Goal: Task Accomplishment & Management: Manage account settings

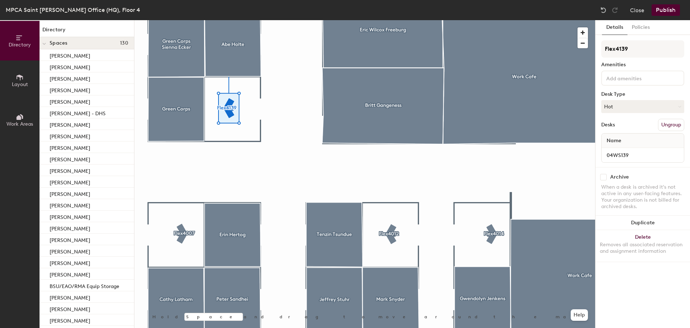
click at [235, 20] on div at bounding box center [364, 20] width 461 height 0
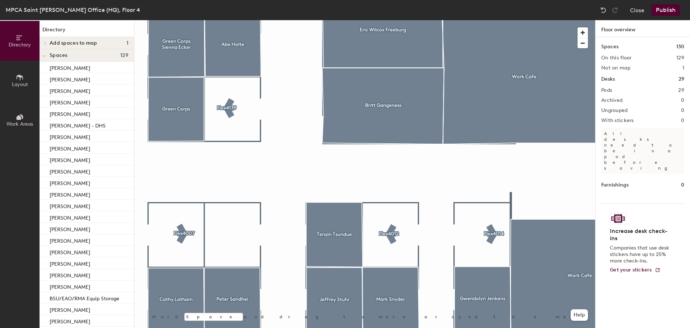
click at [17, 79] on icon at bounding box center [20, 77] width 8 height 8
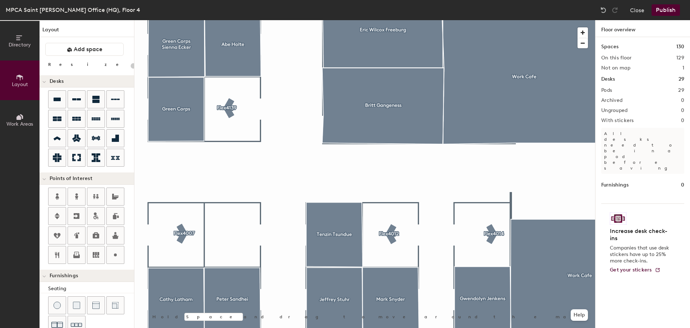
click at [19, 115] on icon at bounding box center [19, 117] width 5 height 5
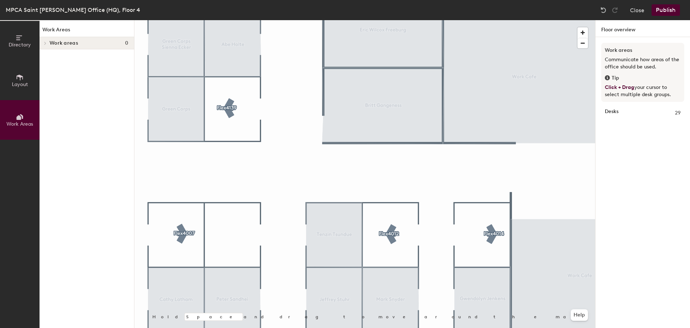
click at [22, 79] on icon at bounding box center [20, 77] width 8 height 8
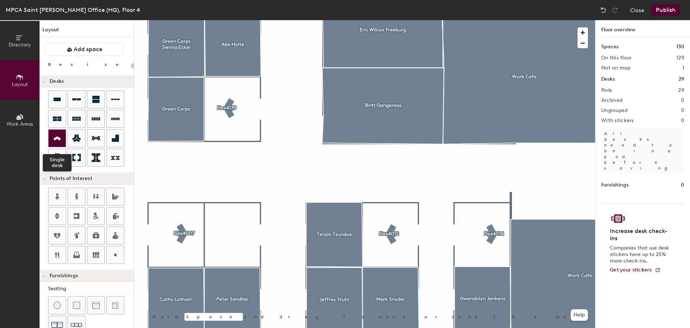
click at [56, 134] on icon at bounding box center [57, 138] width 9 height 8
type input "40"
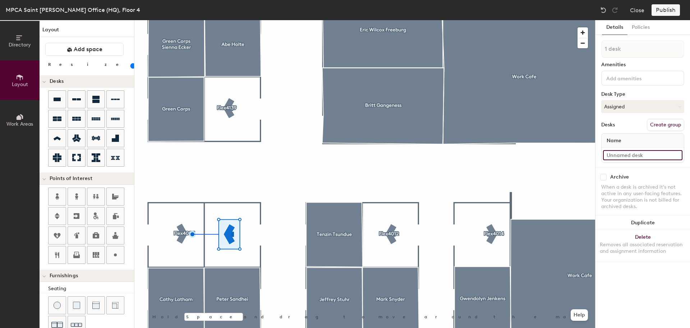
click at [623, 155] on input at bounding box center [642, 155] width 79 height 10
type input "Flex4008"
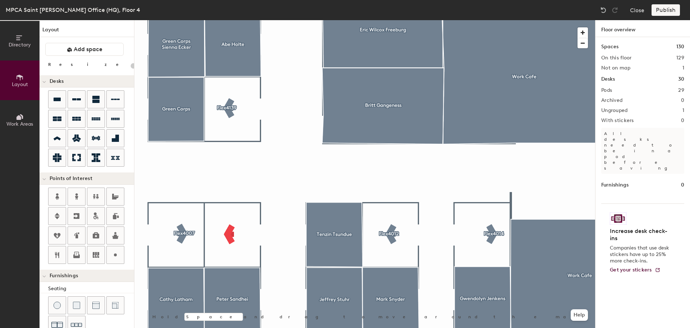
type input "40"
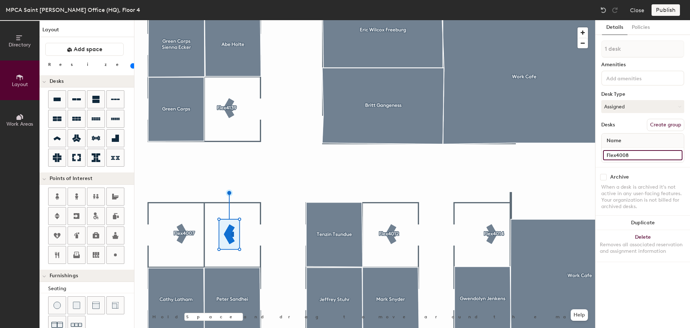
click at [631, 154] on input "Flex4008" at bounding box center [642, 155] width 79 height 10
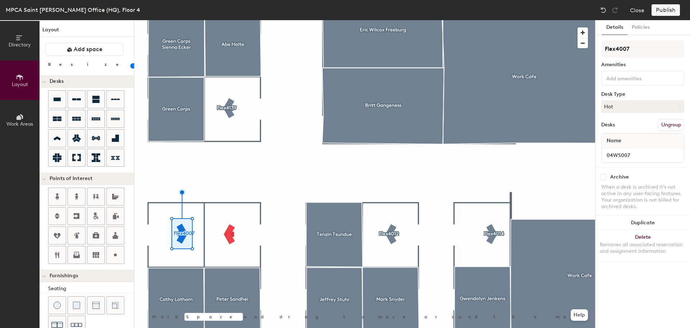
click at [234, 20] on div at bounding box center [364, 20] width 461 height 0
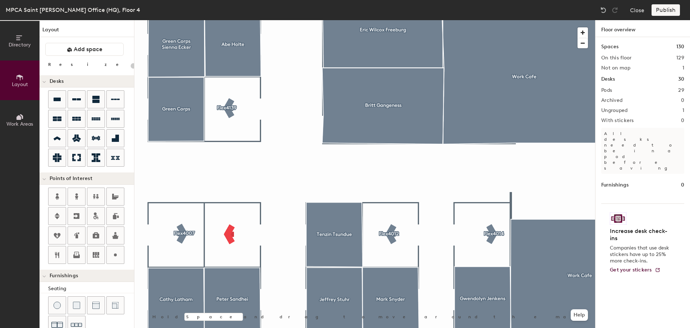
type input "40"
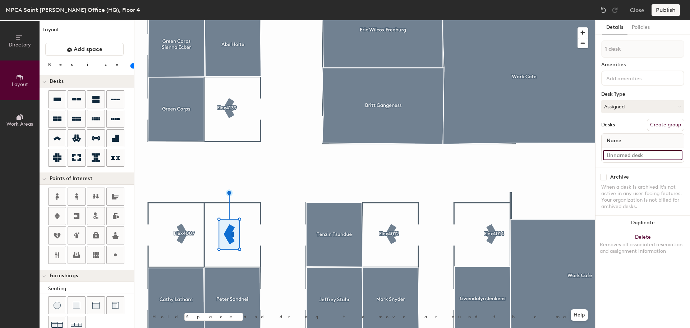
click at [619, 153] on input at bounding box center [642, 155] width 79 height 10
click at [618, 110] on button "Assigned" at bounding box center [643, 106] width 83 height 13
click at [614, 137] on div "Hot" at bounding box center [638, 139] width 72 height 11
click at [613, 152] on input at bounding box center [642, 155] width 79 height 10
type input "Flex4008"
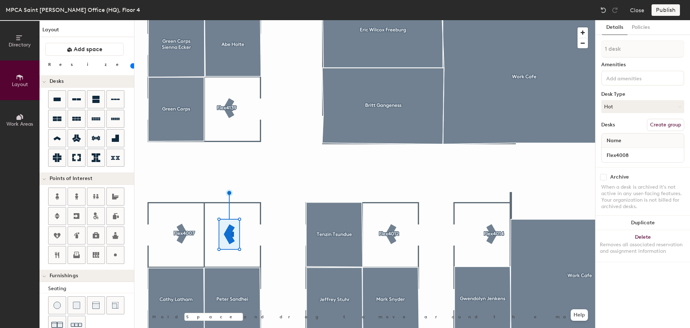
click at [637, 123] on div "Desks Create group" at bounding box center [643, 125] width 83 height 12
click at [670, 124] on button "Create group" at bounding box center [665, 125] width 37 height 12
click at [490, 33] on div "Directory Layout Work Areas Layout Add space Resize Desks Points of Interest Fu…" at bounding box center [345, 173] width 690 height 307
type input "Flex4008"
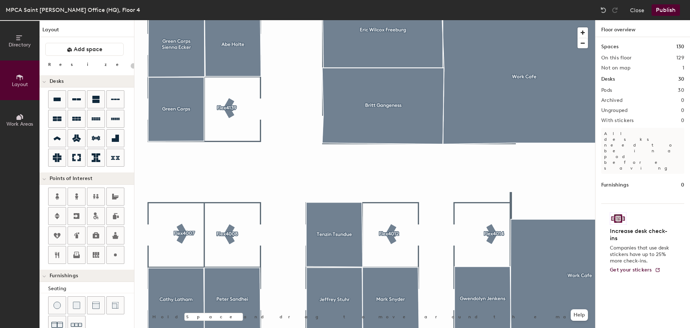
click at [667, 10] on button "Publish" at bounding box center [666, 10] width 28 height 12
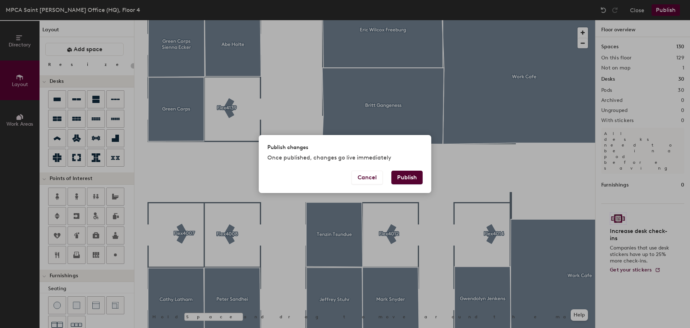
click at [395, 176] on button "Publish" at bounding box center [407, 177] width 31 height 14
type input "20"
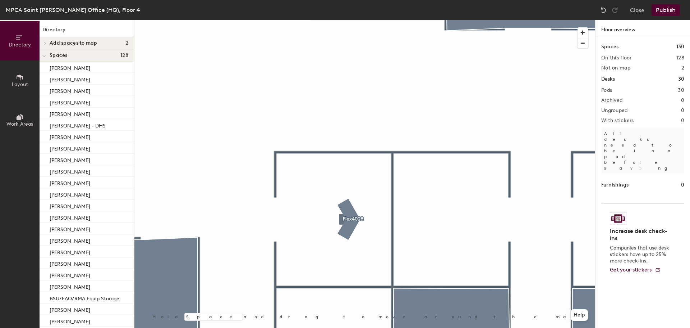
click at [20, 116] on icon at bounding box center [19, 117] width 5 height 5
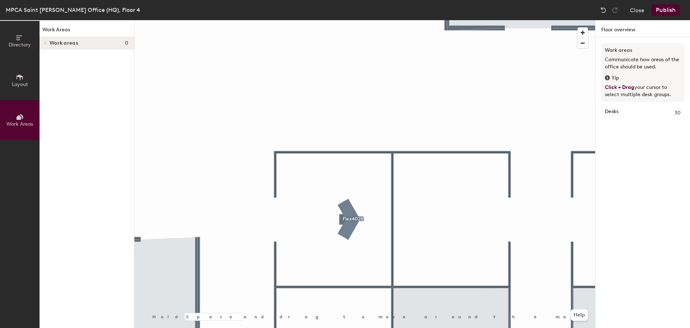
click at [23, 77] on icon at bounding box center [20, 77] width 8 height 8
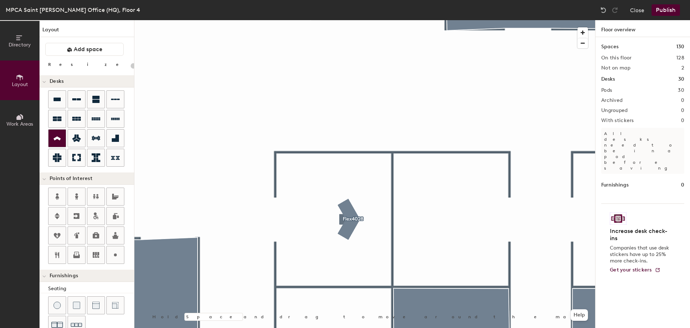
click at [59, 141] on icon at bounding box center [57, 138] width 9 height 8
type input "40"
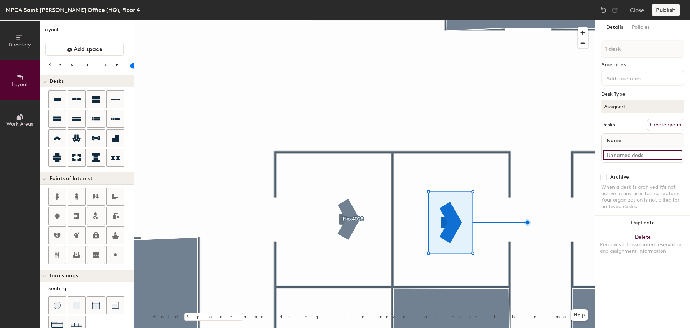
click at [616, 153] on input at bounding box center [642, 155] width 79 height 10
type input "Flex4030"
click at [642, 108] on button "Assigned" at bounding box center [643, 106] width 83 height 13
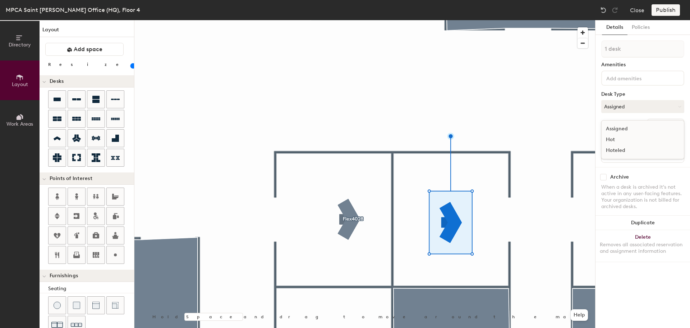
click at [621, 135] on div "Hot" at bounding box center [638, 139] width 72 height 11
click at [653, 123] on button "Create group" at bounding box center [665, 125] width 37 height 12
click at [560, 49] on div "Directory Layout Work Areas Layout Add space Resize Desks Points of Interest Fu…" at bounding box center [345, 173] width 690 height 307
type input "Flex4030"
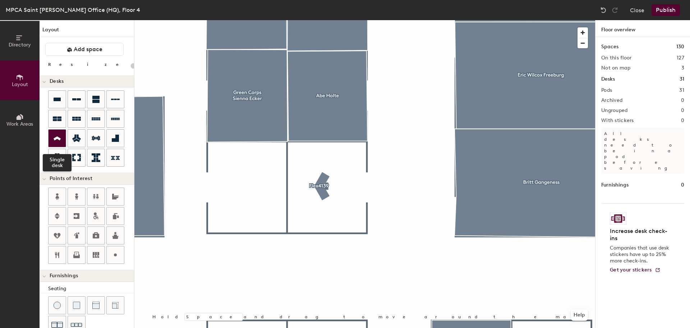
click at [59, 137] on icon at bounding box center [57, 138] width 7 height 4
type input "40"
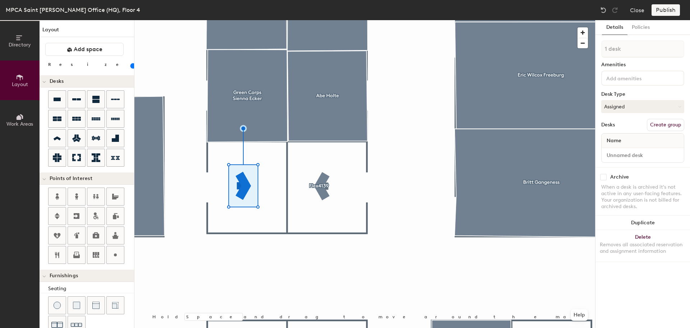
click at [653, 128] on button "Create group" at bounding box center [665, 125] width 37 height 12
click at [538, 51] on div "Directory Layout Work Areas Layout Add space Resize Desks Points of Interest Fu…" at bounding box center [345, 173] width 690 height 307
type input "Flex4138"
click at [663, 124] on button "Ungroup" at bounding box center [671, 125] width 26 height 12
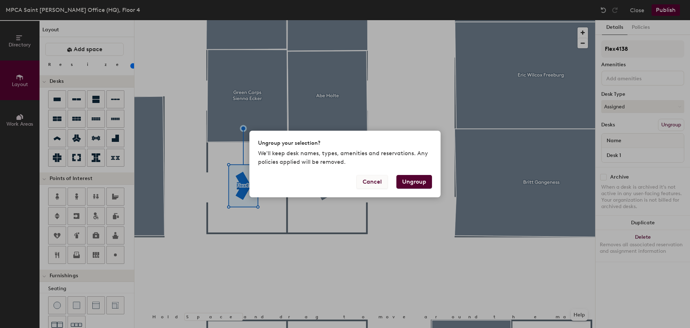
click at [376, 183] on button "Cancel" at bounding box center [372, 182] width 31 height 14
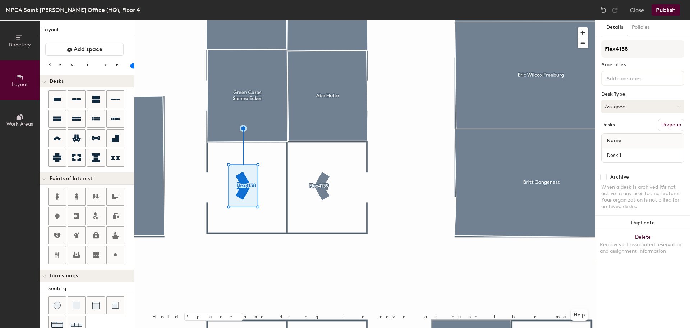
click at [629, 110] on button "Assigned" at bounding box center [643, 106] width 83 height 13
click at [620, 140] on div "Hot" at bounding box center [638, 139] width 72 height 11
click at [641, 152] on input "Desk 1" at bounding box center [642, 155] width 79 height 10
type input "Flex4138"
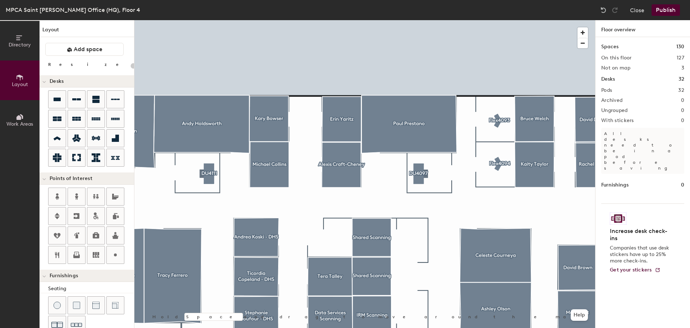
click at [498, 20] on div at bounding box center [364, 20] width 461 height 0
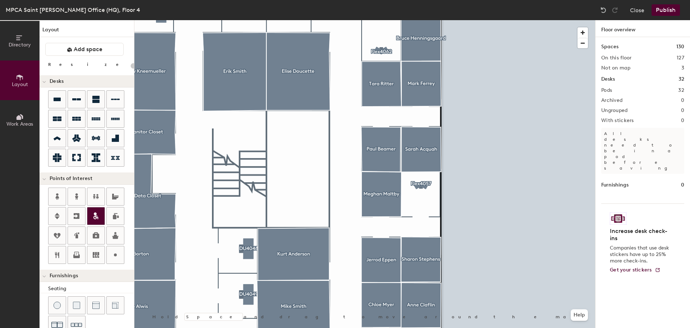
click at [351, 20] on div at bounding box center [364, 20] width 461 height 0
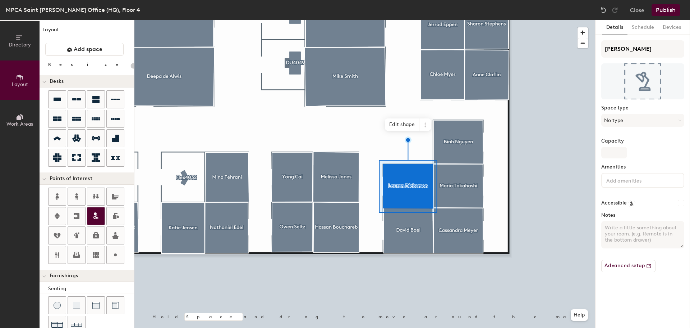
type input "20"
click at [643, 50] on input "Lauren Dickerson" at bounding box center [643, 48] width 83 height 17
click at [530, 50] on div "Directory Layout Work Areas Layout Add space Resize Desks Points of Interest Fu…" at bounding box center [345, 173] width 690 height 307
type input "P"
type input "20"
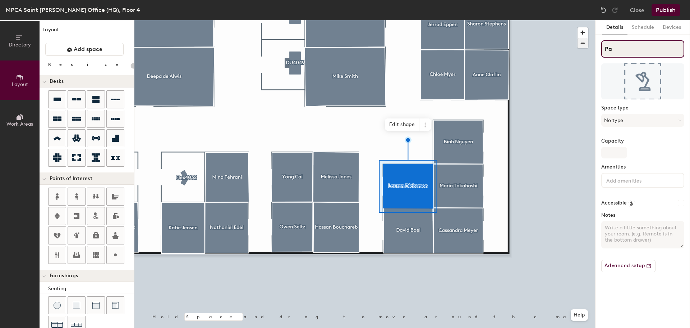
type input "Pau"
type input "20"
type input "Paul"
type input "20"
type input "Paula"
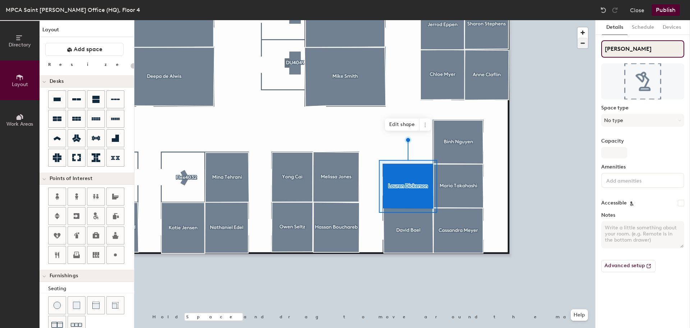
type input "20"
type input "Paula"
type input "20"
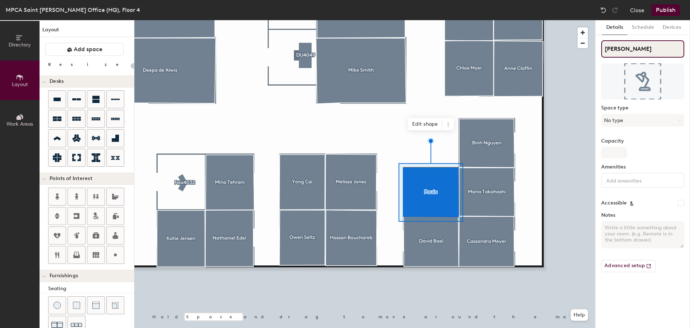
type input "Paula R"
type input "20"
type input "Paula Ra"
type input "20"
type input "Paula Ram"
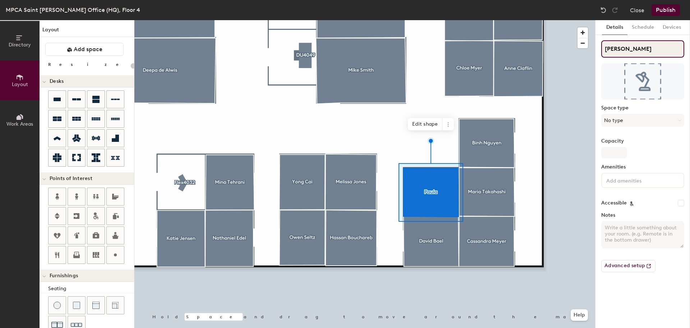
type input "20"
type input "Paula Rami"
type input "20"
type input "Paula Ramire"
type input "20"
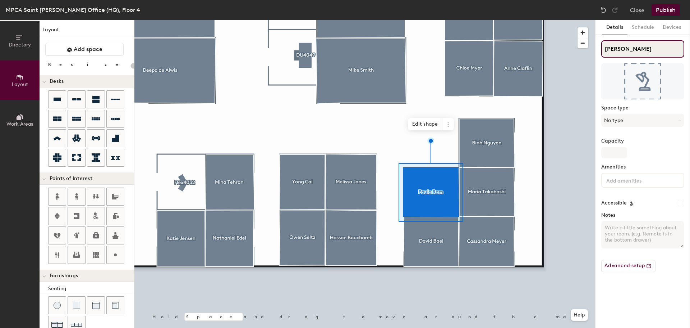
type input "Paula Ramirez"
type input "20"
type input "Paula Ramirez-"
type input "20"
type input "Paula Ramirez-O"
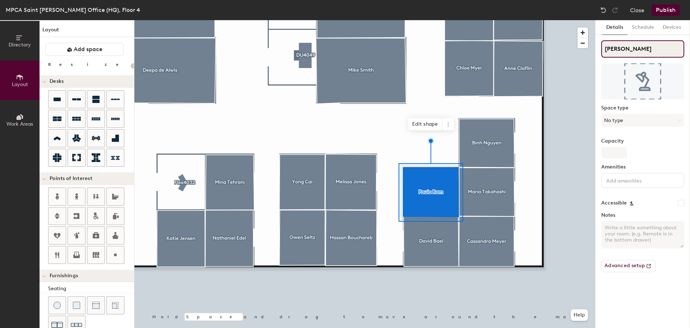
type input "20"
type input "Paula Ramirez-Or"
type input "20"
type input "Paula Ramirez-Oro"
type input "20"
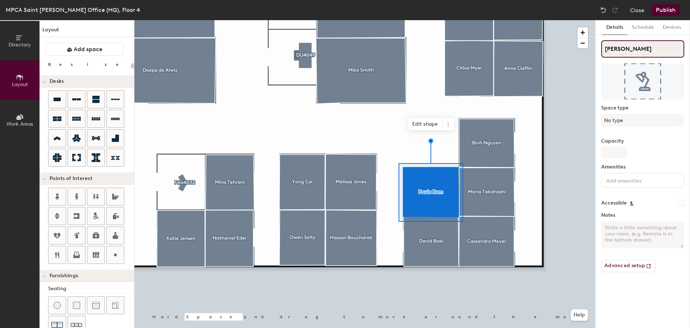
type input "Paula Ramirez-Oroz"
type input "20"
type input "Paula Ramirez-Orozco"
type input "20"
type input "Paula Ramirez-Orozco"
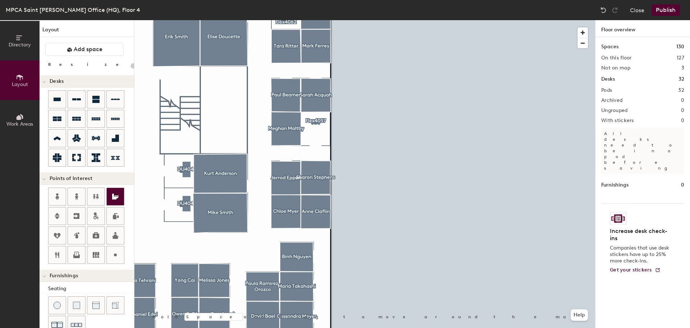
click at [256, 20] on div at bounding box center [364, 20] width 461 height 0
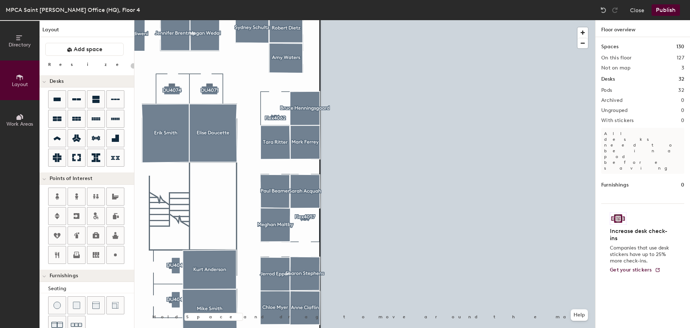
click at [391, 20] on div at bounding box center [364, 20] width 461 height 0
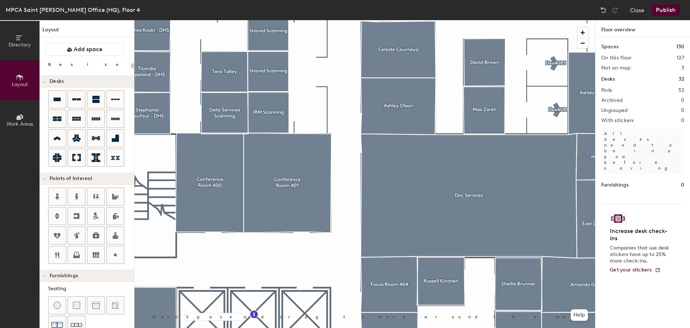
click at [179, 20] on div at bounding box center [364, 20] width 461 height 0
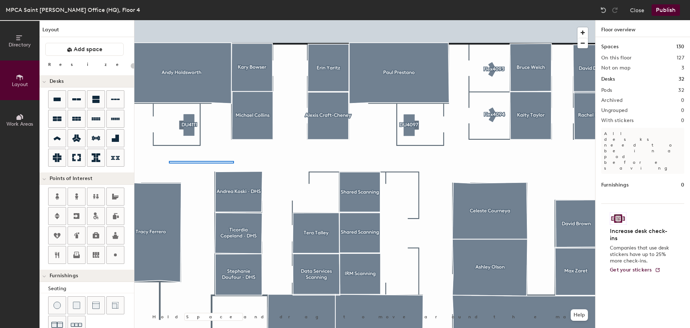
drag, startPoint x: 659, startPoint y: 49, endPoint x: 200, endPoint y: 163, distance: 472.6
click at [232, 20] on div at bounding box center [364, 20] width 461 height 0
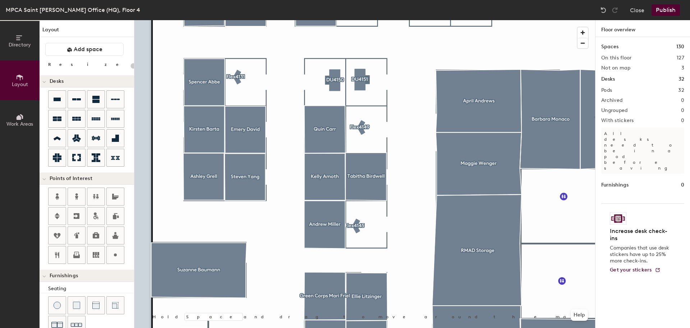
click at [237, 20] on div at bounding box center [364, 20] width 461 height 0
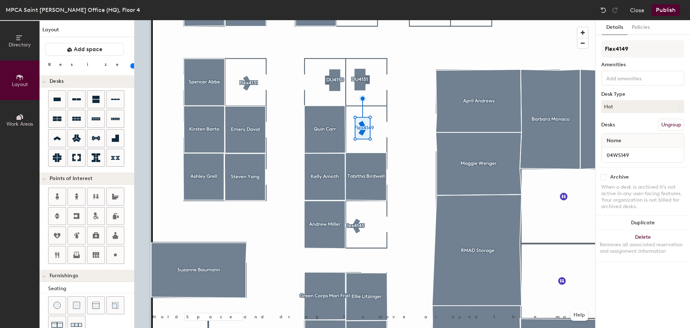
click at [364, 20] on div at bounding box center [364, 20] width 461 height 0
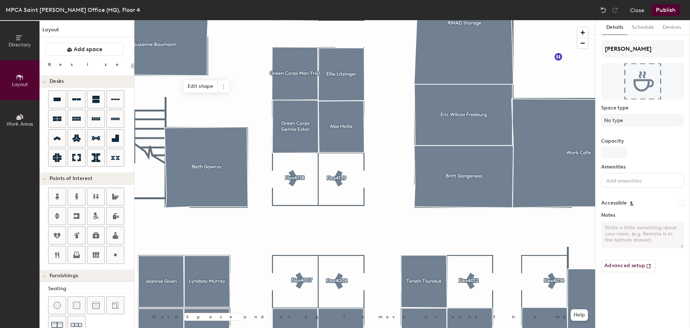
type input "20"
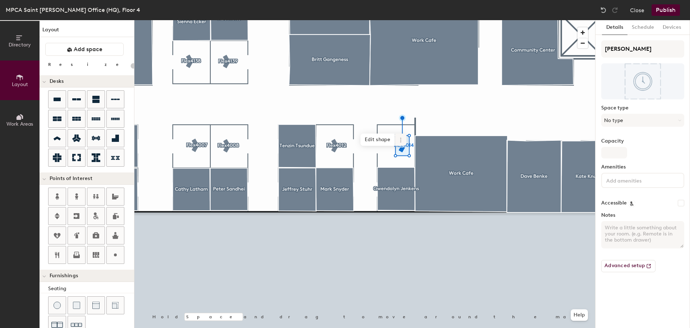
click at [429, 20] on div at bounding box center [364, 20] width 461 height 0
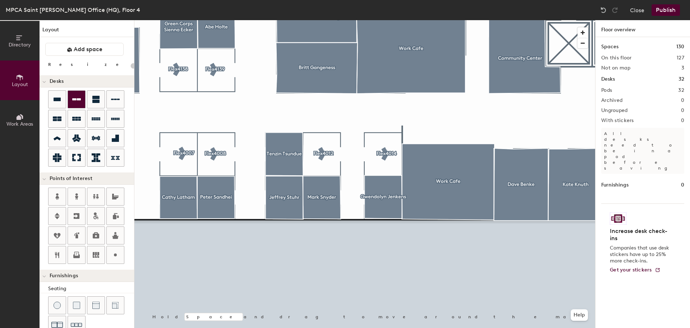
click at [70, 102] on div "Directory Layout Work Areas Layout Add space Resize Desks Points of Interest Fu…" at bounding box center [345, 173] width 690 height 307
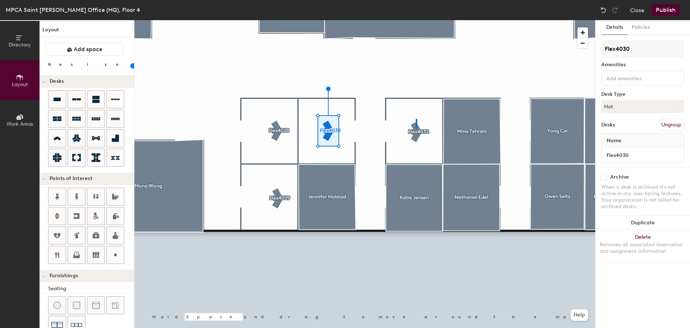
click at [416, 20] on div at bounding box center [364, 20] width 461 height 0
click at [277, 20] on div at bounding box center [364, 20] width 461 height 0
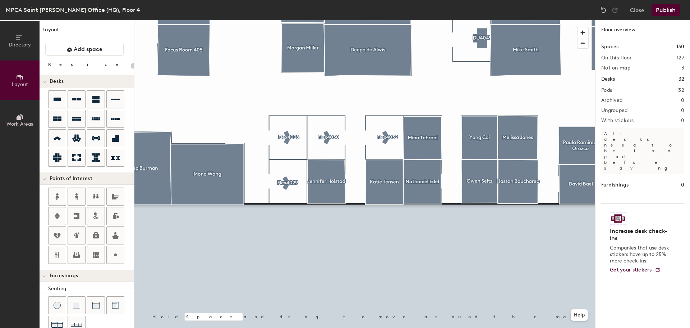
click at [461, 20] on div at bounding box center [364, 20] width 461 height 0
click at [232, 327] on html "Skip navigation Schedule Office People Analytics Visits Deliveries Services Man…" at bounding box center [345, 164] width 690 height 328
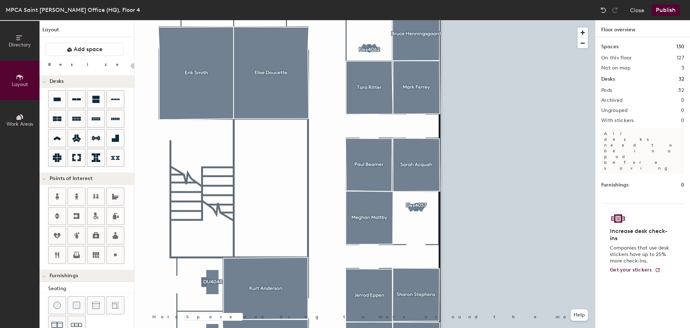
click at [414, 20] on div at bounding box center [364, 20] width 461 height 0
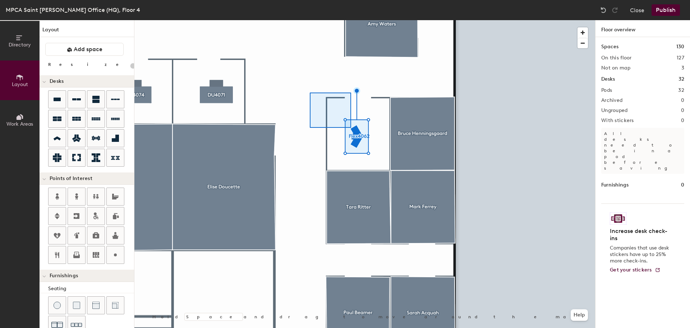
click at [323, 20] on div at bounding box center [364, 20] width 461 height 0
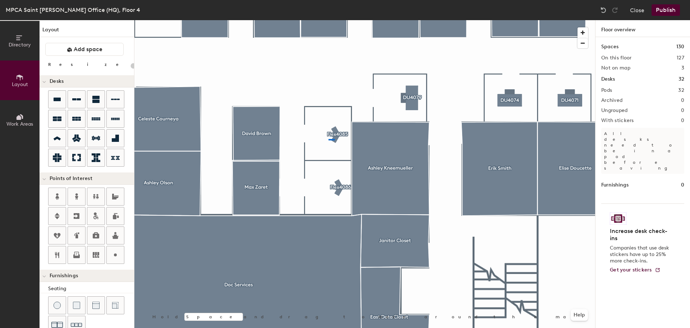
click at [329, 20] on div at bounding box center [364, 20] width 461 height 0
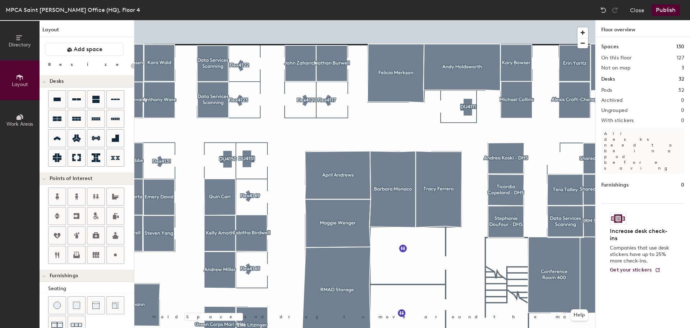
click at [685, 127] on div "Directory Layout Work Areas Layout Add space Resize Desks Points of Interest Fu…" at bounding box center [345, 173] width 690 height 307
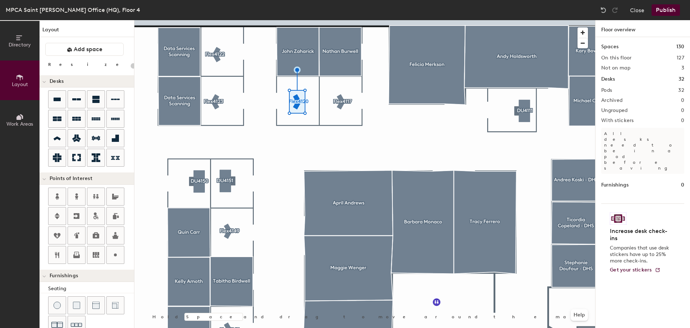
click at [219, 20] on div at bounding box center [364, 20] width 461 height 0
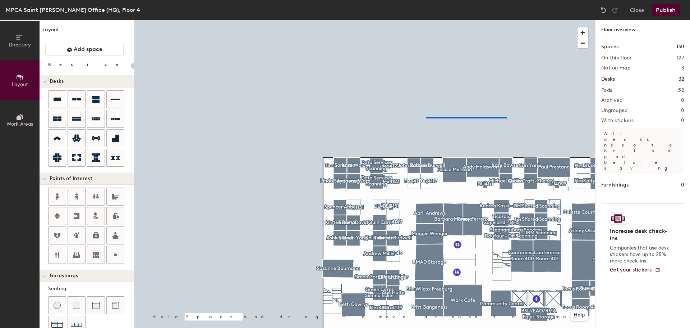
click at [427, 20] on div at bounding box center [364, 20] width 461 height 0
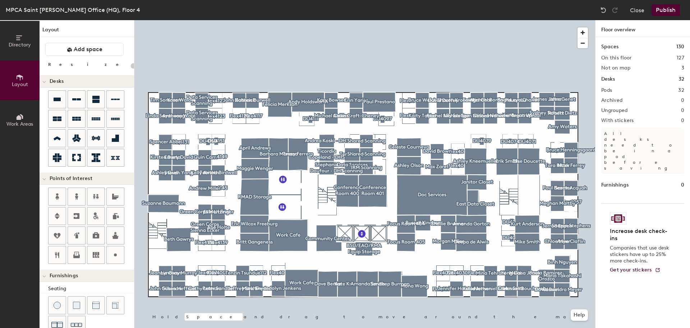
click at [666, 10] on button "Publish" at bounding box center [666, 10] width 28 height 12
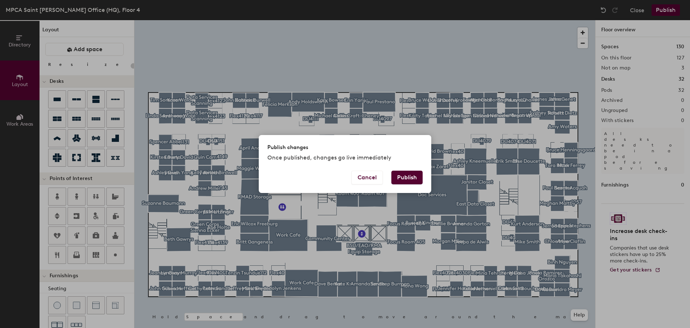
click at [411, 176] on button "Publish" at bounding box center [407, 177] width 31 height 14
type input "20"
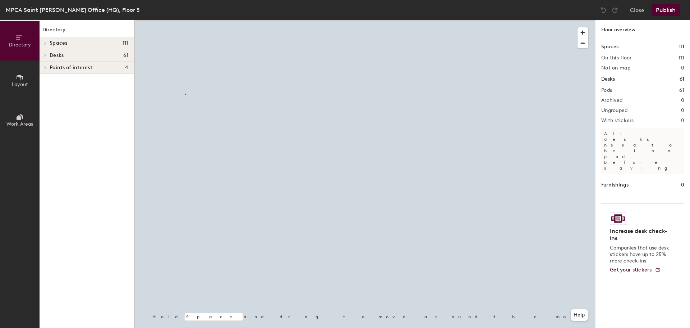
click at [185, 20] on div at bounding box center [364, 20] width 461 height 0
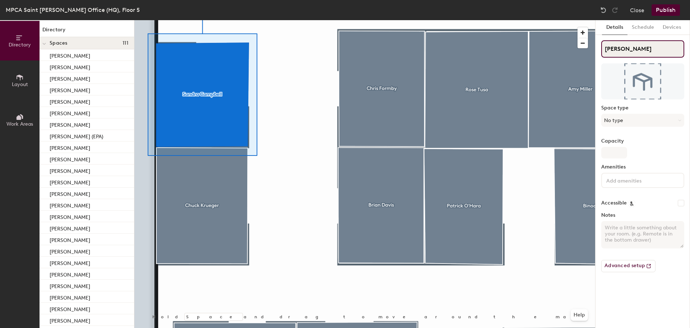
click at [611, 49] on input "Sandra Campbell" at bounding box center [643, 48] width 83 height 17
type input "Sondra Campbell"
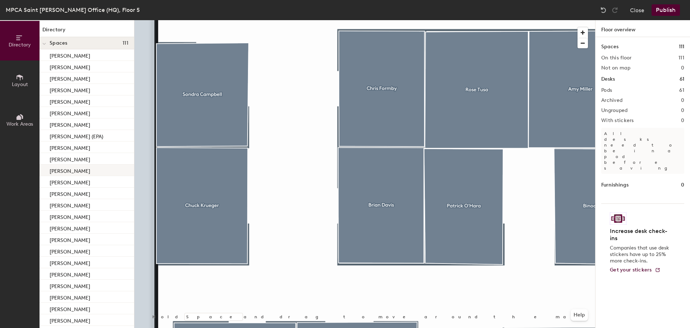
click at [100, 174] on div "Directory Layout Work Areas Directory Spaces 111 Tewodros Tena Aida Mendez Alan…" at bounding box center [345, 173] width 690 height 307
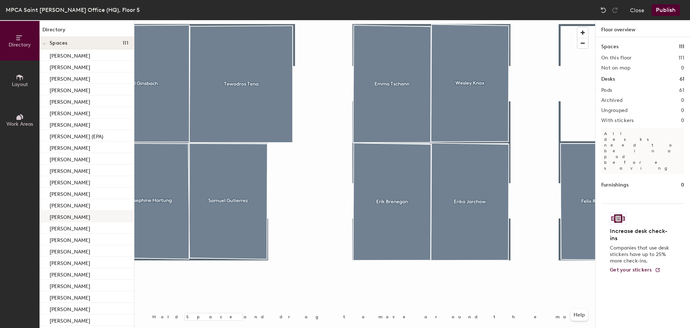
click at [526, 20] on div at bounding box center [364, 20] width 461 height 0
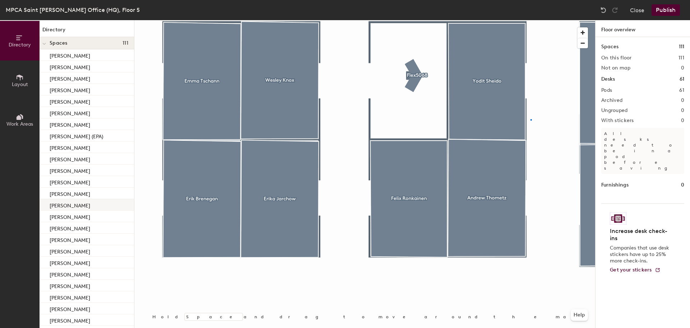
click at [531, 20] on div at bounding box center [364, 20] width 461 height 0
click at [556, 20] on div at bounding box center [364, 20] width 461 height 0
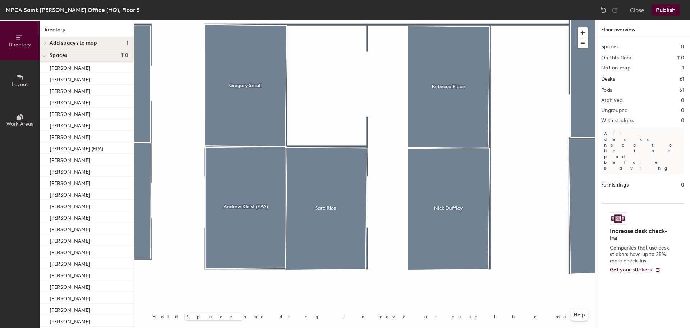
click at [19, 88] on button "Layout" at bounding box center [20, 80] width 40 height 40
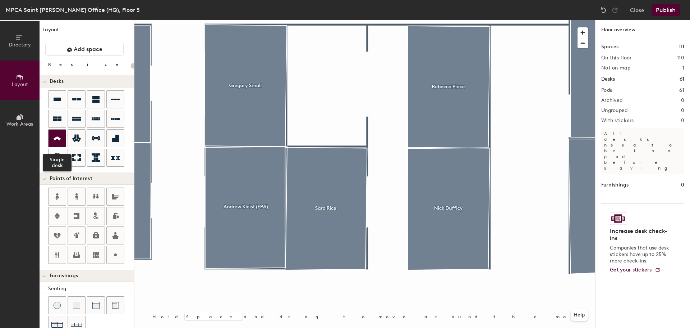
click at [55, 140] on icon at bounding box center [57, 138] width 9 height 8
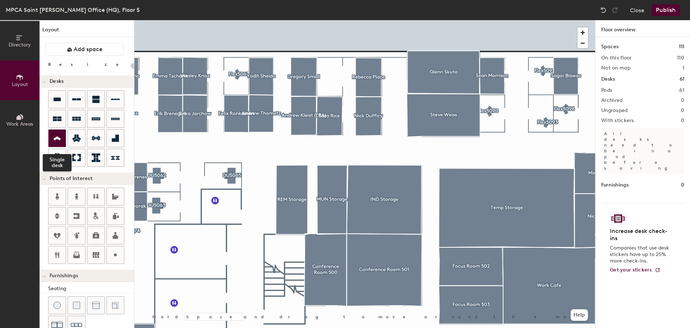
click at [57, 137] on icon at bounding box center [57, 138] width 7 height 4
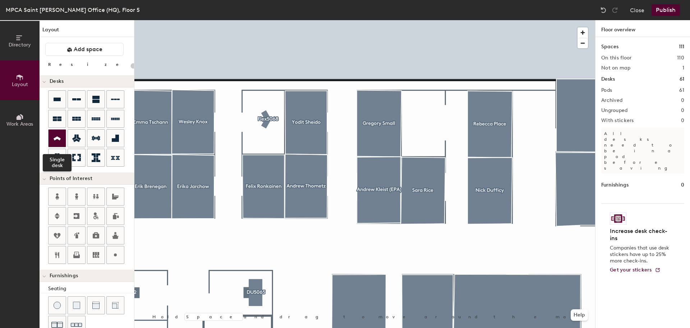
click at [60, 137] on icon at bounding box center [57, 138] width 9 height 8
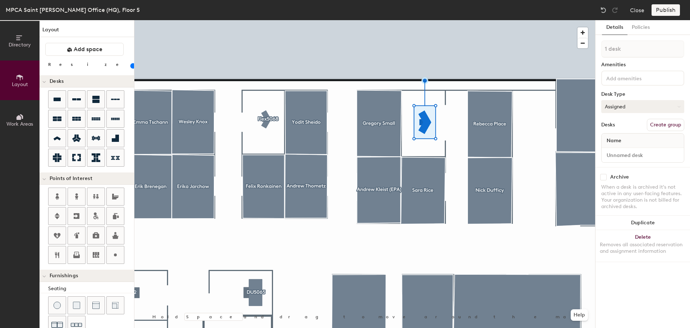
click at [644, 110] on button "Assigned" at bounding box center [643, 106] width 83 height 13
click at [623, 138] on div "Hot" at bounding box center [638, 139] width 72 height 11
click at [657, 124] on button "Create group" at bounding box center [665, 125] width 37 height 12
type input "60"
click at [575, 50] on div "Directory Layout Work Areas Layout Add space Resize Desks Points of Interest Fu…" at bounding box center [345, 173] width 690 height 307
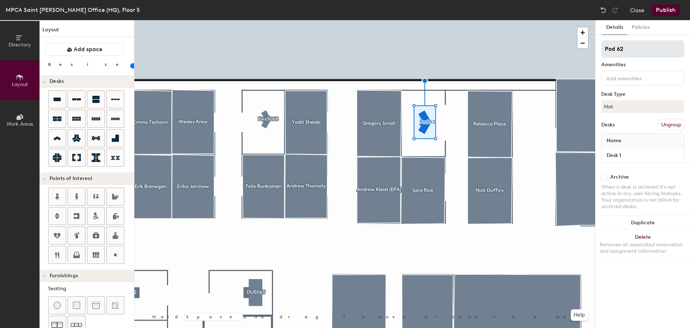
type input "F"
type input "60"
type input "Fl"
type input "60"
type input "Fle"
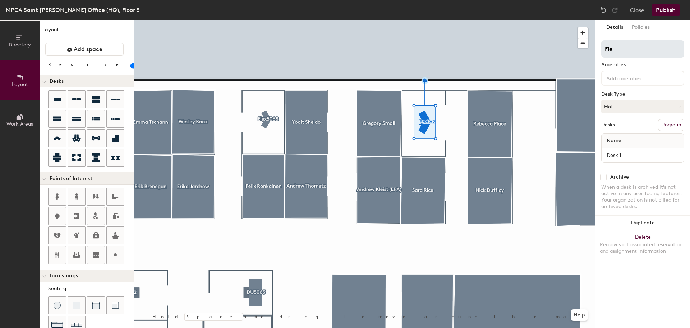
type input "60"
type input "Flex"
type input "60"
type input "Flex5"
type input "60"
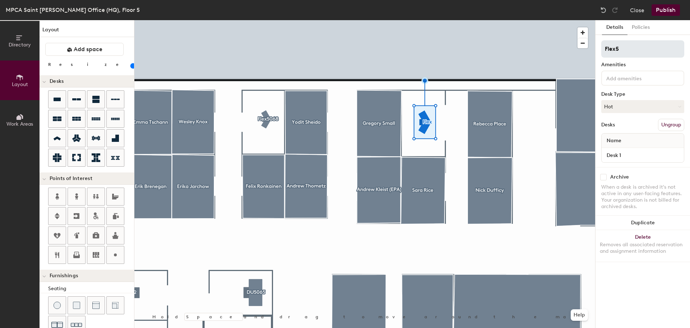
type input "Flex50"
type input "60"
type input "Flex508"
type input "60"
type input "Flex5083"
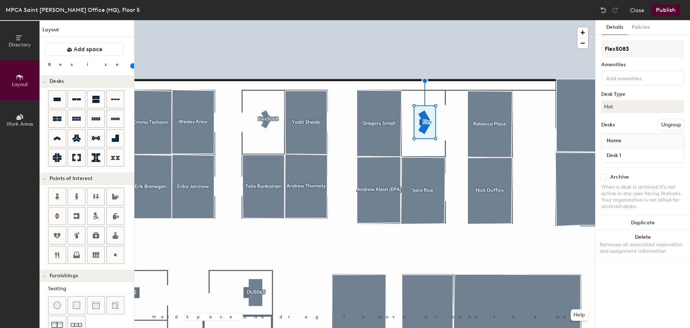
type input "60"
type input "Flex5083"
type input "60"
click at [626, 156] on input "Desk 1" at bounding box center [642, 155] width 79 height 10
type input "F"
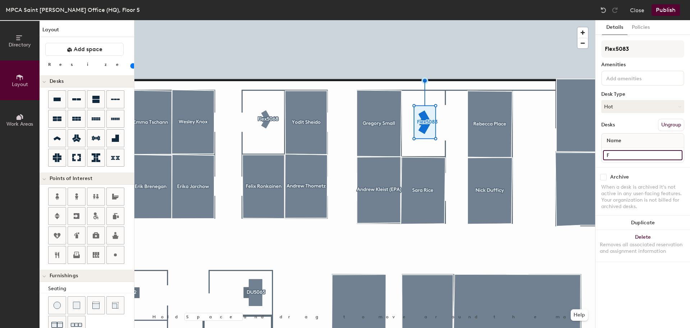
type input "60"
type input "Fle"
type input "60"
type input "Flex"
type input "60"
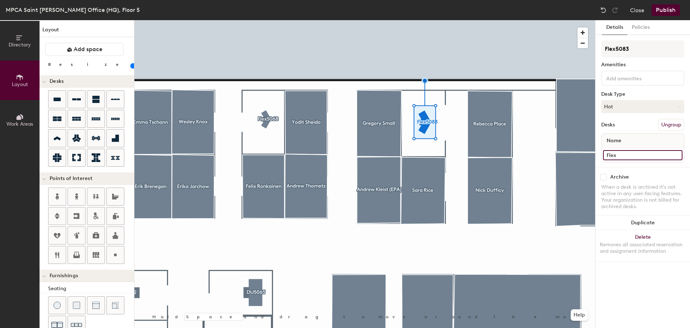
type input "Flex5"
type input "60"
type input "Flex50"
type input "60"
type input "Flex508"
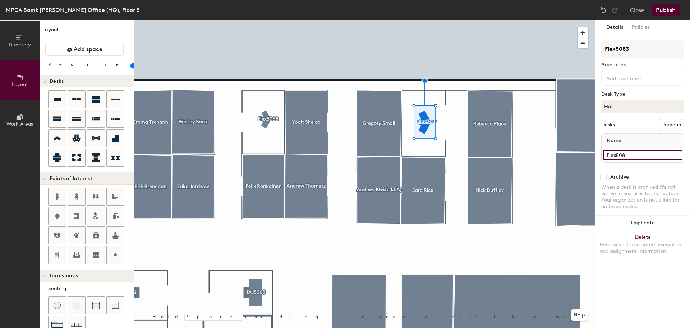
type input "60"
type input "Flex5083"
type input "60"
type input "Flex5083"
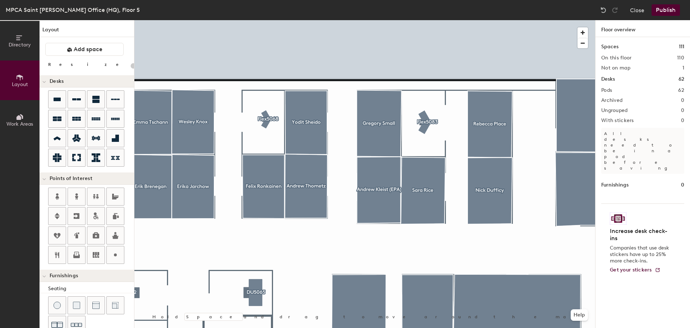
click at [265, 20] on div at bounding box center [364, 20] width 461 height 0
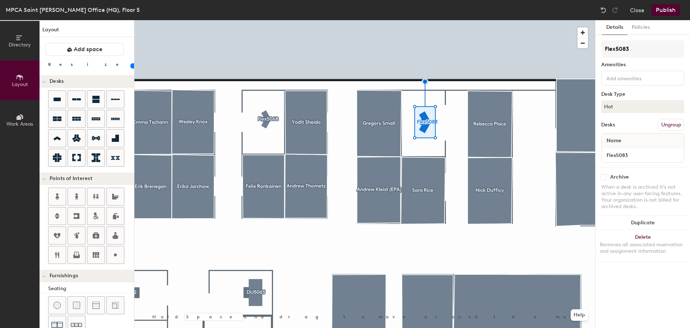
click at [266, 20] on div at bounding box center [364, 20] width 461 height 0
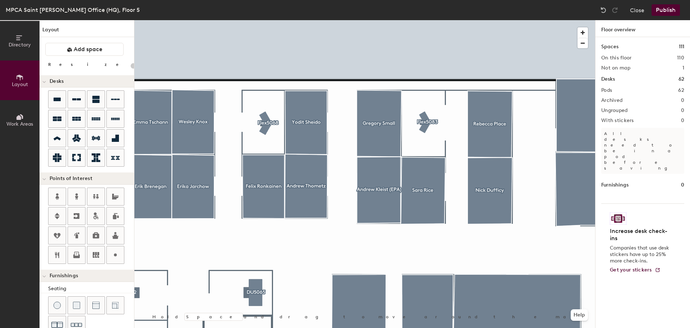
click at [419, 20] on div at bounding box center [364, 20] width 461 height 0
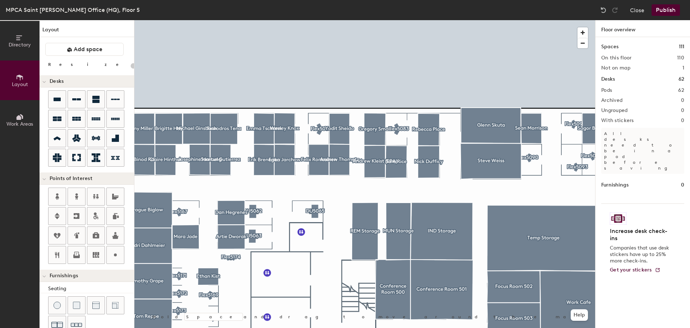
click at [168, 20] on div at bounding box center [364, 20] width 461 height 0
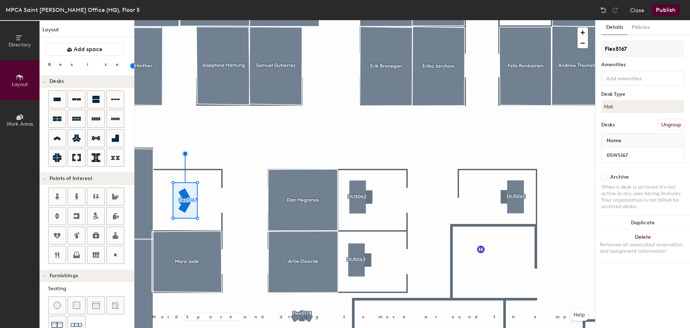
click at [255, 20] on div at bounding box center [364, 20] width 461 height 0
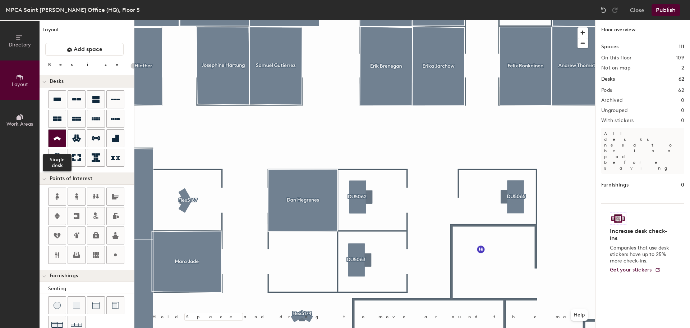
click at [55, 138] on icon at bounding box center [57, 138] width 7 height 4
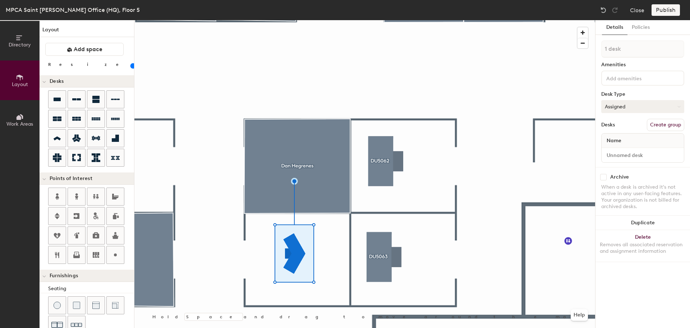
click at [644, 102] on button "Assigned" at bounding box center [643, 106] width 83 height 13
click at [617, 142] on div "Hot" at bounding box center [638, 139] width 72 height 11
click at [658, 126] on button "Create group" at bounding box center [665, 125] width 37 height 12
type input "60"
click at [575, 52] on div "Directory Layout Work Areas Layout Add space Resize Desks Points of Interest Fu…" at bounding box center [345, 173] width 690 height 307
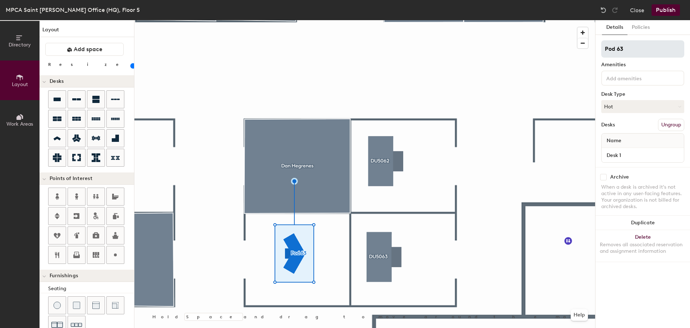
type input "F"
type input "60"
type input "Fle"
type input "60"
type input "Flex"
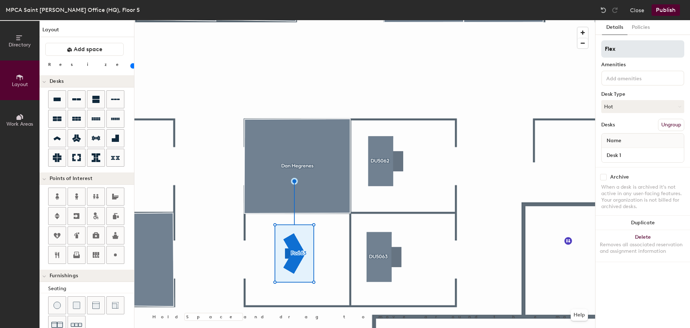
type input "60"
type input "Flex"
type input "60"
type input "Flex"
type input "60"
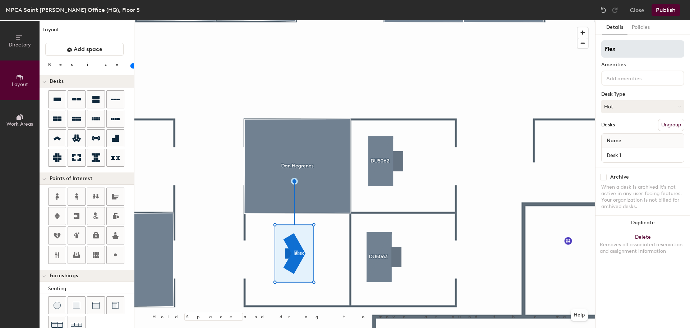
type input "Flex5"
type input "60"
type input "Flex51"
type input "60"
type input "Flex516"
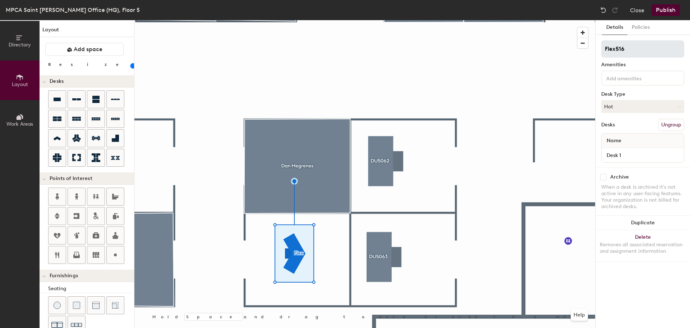
type input "60"
type input "Flex5165"
type input "60"
type input "Flex5165"
type input "60"
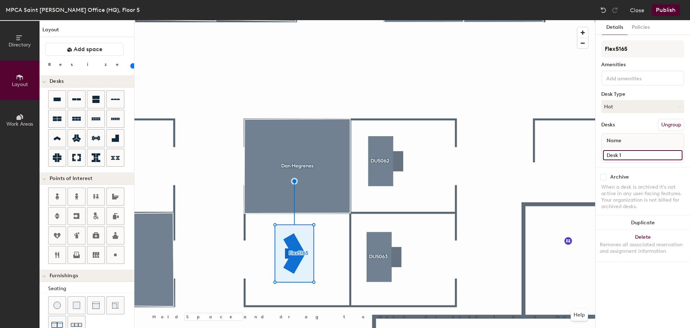
click at [624, 151] on input "Desk 1" at bounding box center [642, 155] width 79 height 10
type input "F"
type input "60"
type input "Fle"
type input "60"
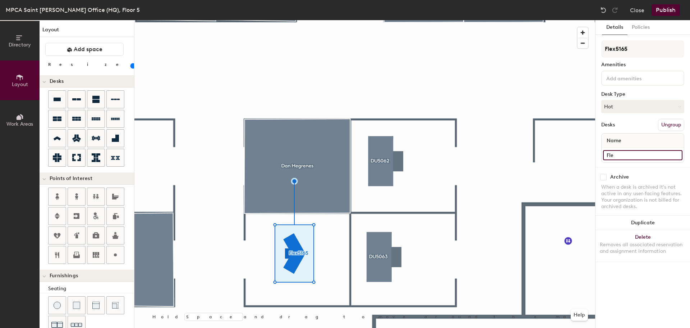
type input "Flex"
type input "60"
type input "Flex1"
type input "60"
type input "Flex16"
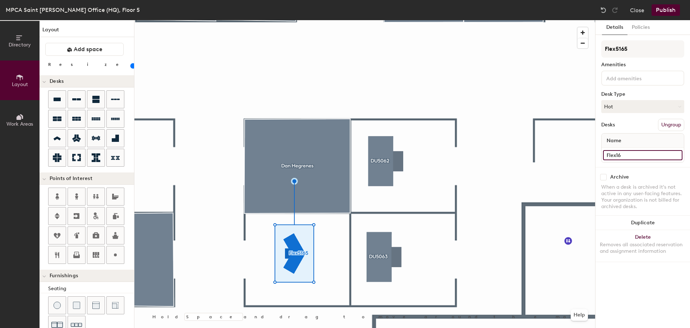
type input "60"
type input "Flex165"
type input "60"
type input "Flex165"
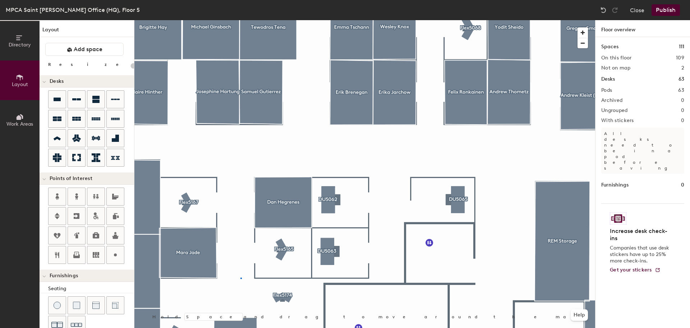
click at [241, 20] on div at bounding box center [364, 20] width 461 height 0
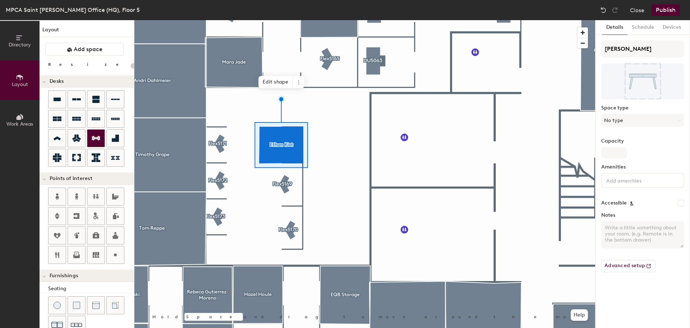
type input "20"
click at [24, 116] on button "Work Areas" at bounding box center [20, 120] width 40 height 40
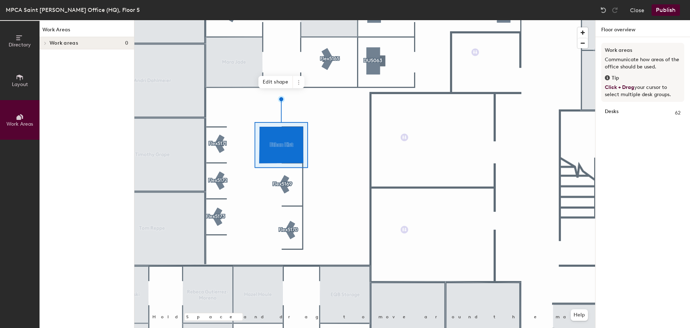
click at [23, 74] on icon at bounding box center [20, 77] width 8 height 8
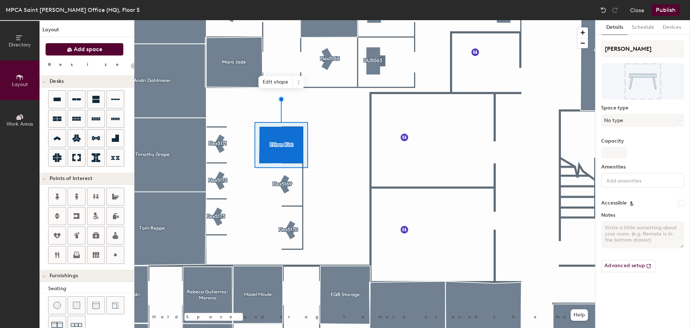
click at [84, 46] on span "Add space" at bounding box center [88, 49] width 29 height 7
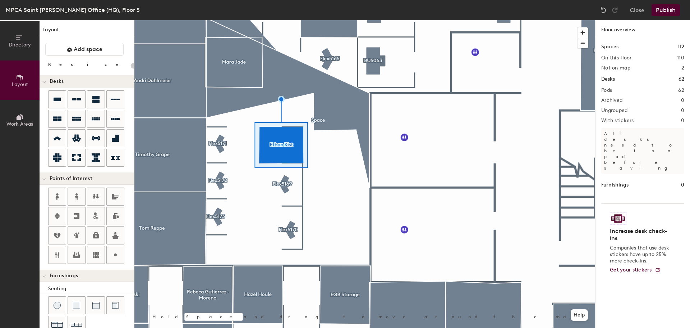
click at [273, 20] on div at bounding box center [364, 20] width 461 height 0
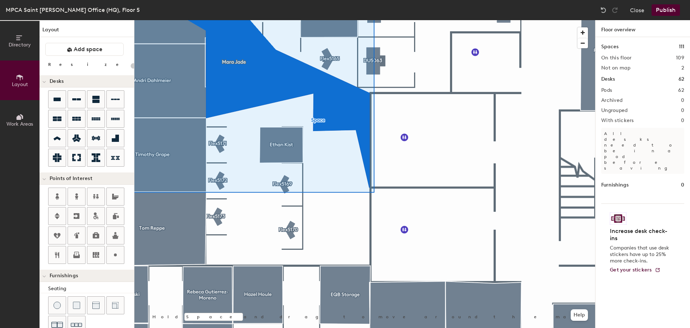
type input "20"
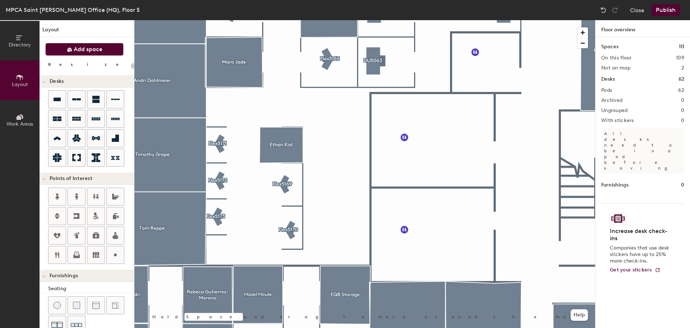
click at [73, 52] on button "Add space" at bounding box center [84, 49] width 78 height 13
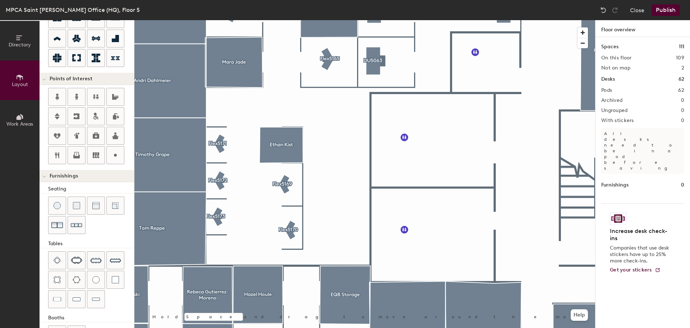
scroll to position [127, 0]
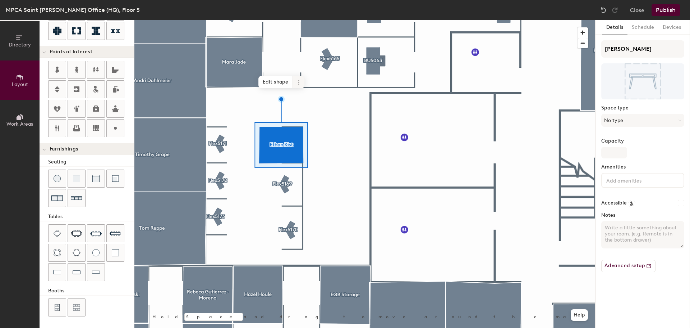
click at [300, 82] on icon at bounding box center [299, 82] width 6 height 6
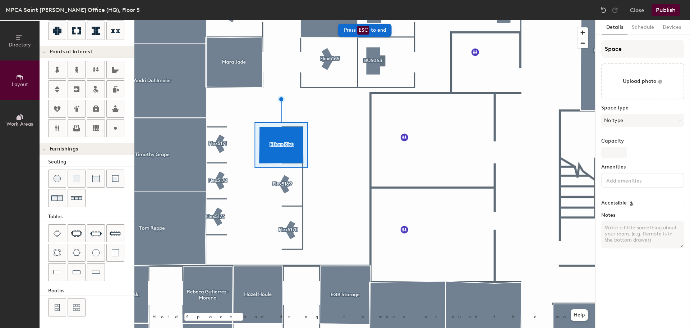
type input "20"
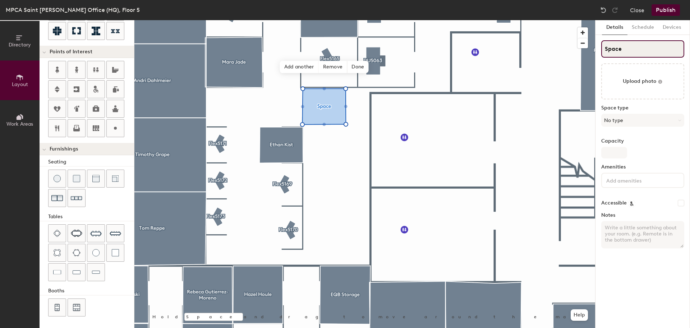
click at [650, 54] on input "Space" at bounding box center [643, 48] width 83 height 17
click at [531, 46] on div "Directory Layout Work Areas Layout Add space Resize Desks Points of Interest Fu…" at bounding box center [345, 173] width 690 height 307
type input "T"
type input "20"
type input "Te"
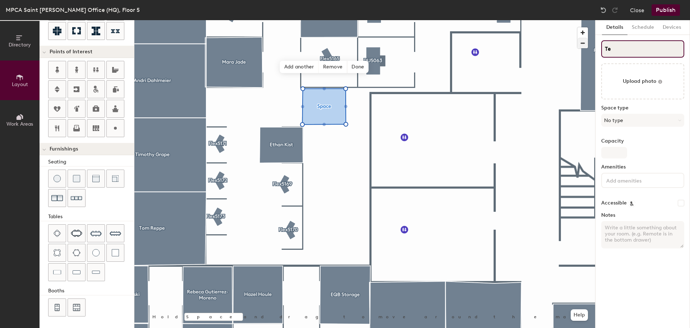
type input "20"
type input "Tem"
type input "20"
type input "Temp"
type input "20"
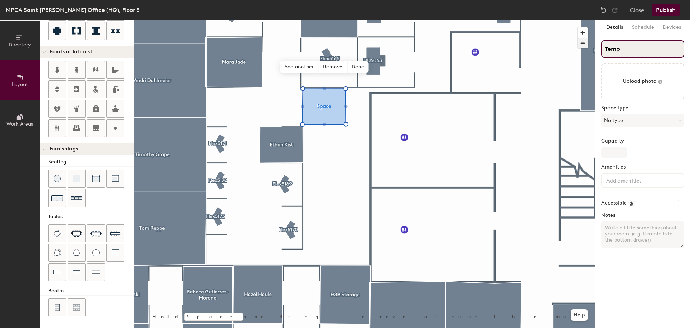
type input "Temp"
type input "20"
type input "Temp S"
type input "20"
type input "Temp St"
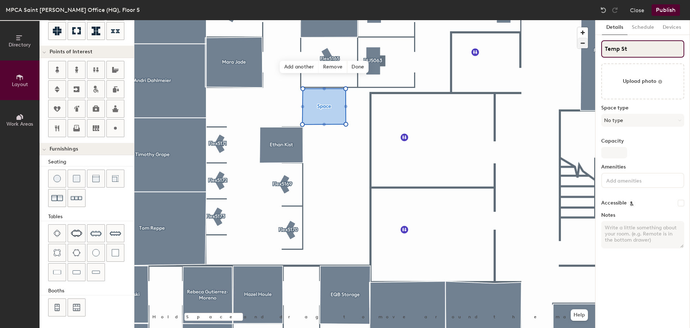
type input "20"
type input "Temp Stor"
type input "20"
type input "Temp Stora"
type input "20"
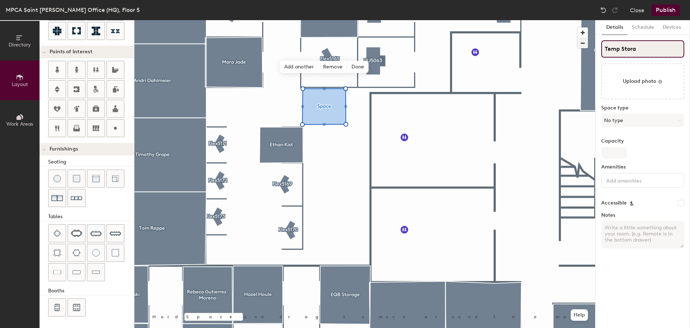
type input "Temp Storag"
type input "20"
type input "Temp Storage"
type input "20"
type input "Temp Storage"
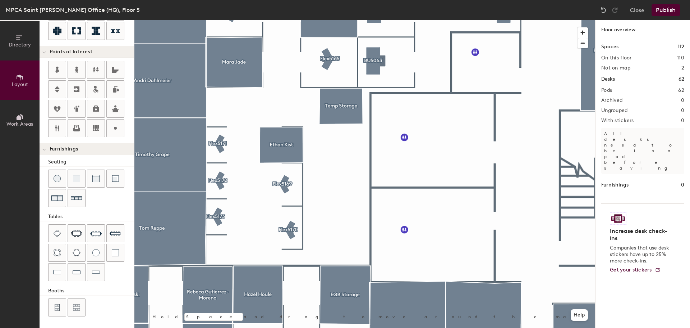
click at [345, 20] on div at bounding box center [364, 20] width 461 height 0
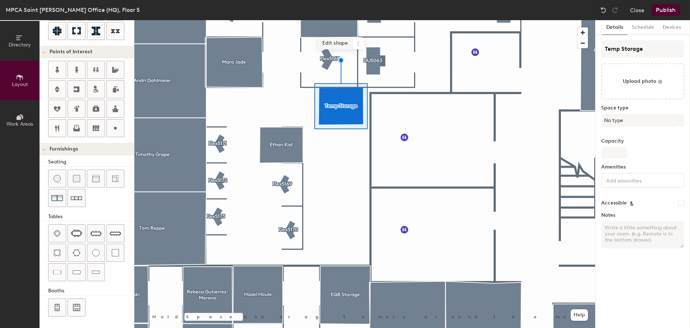
click at [341, 45] on span "Edit shape" at bounding box center [335, 43] width 35 height 12
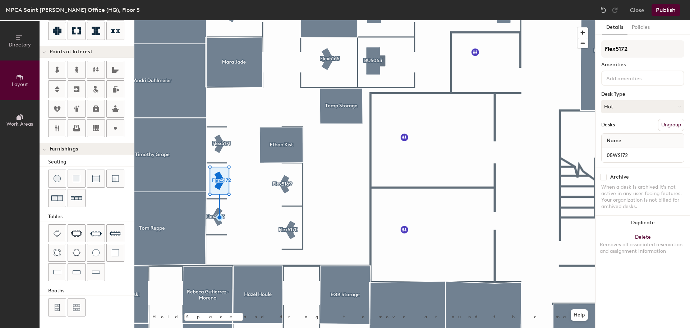
click at [215, 20] on div at bounding box center [364, 20] width 461 height 0
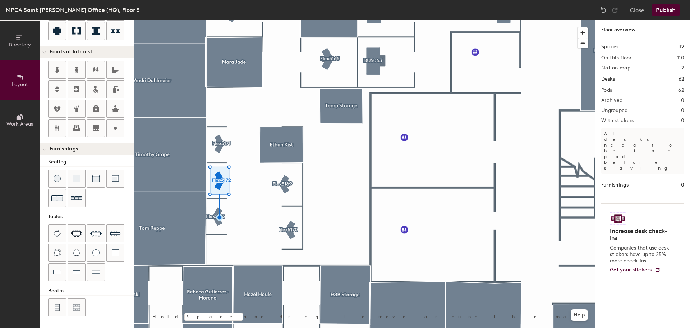
click at [217, 20] on div at bounding box center [364, 20] width 461 height 0
click at [294, 20] on div at bounding box center [364, 20] width 461 height 0
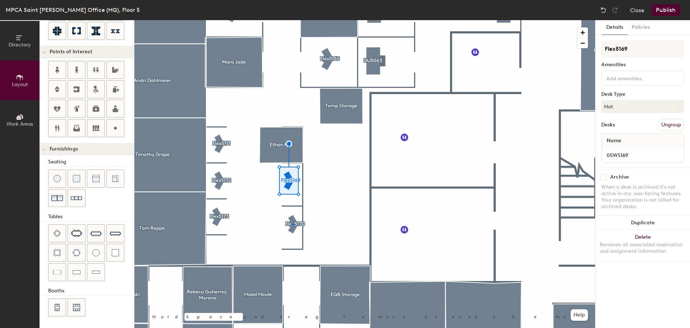
click at [290, 20] on div at bounding box center [364, 20] width 461 height 0
click at [327, 20] on div at bounding box center [364, 20] width 461 height 0
click at [321, 20] on div at bounding box center [364, 20] width 461 height 0
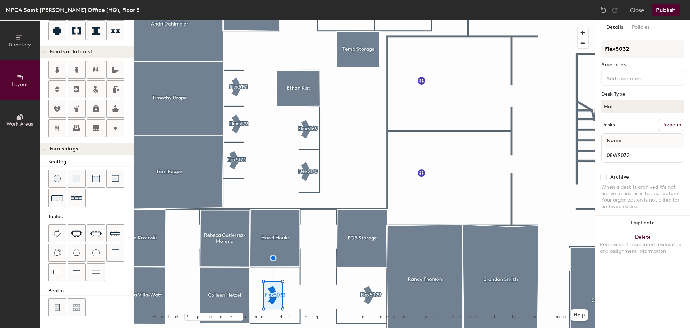
click at [367, 20] on div at bounding box center [364, 20] width 461 height 0
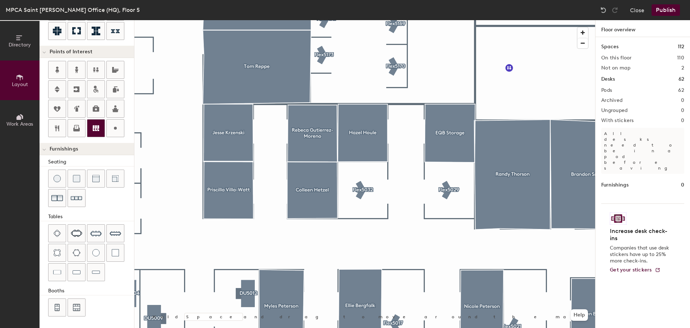
click at [99, 124] on div "Directory Layout Work Areas Layout Add space Resize Desks Points of Interest Fu…" at bounding box center [345, 173] width 690 height 307
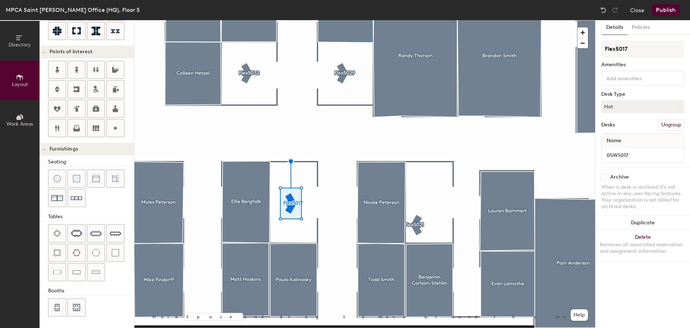
click at [416, 20] on div at bounding box center [364, 20] width 461 height 0
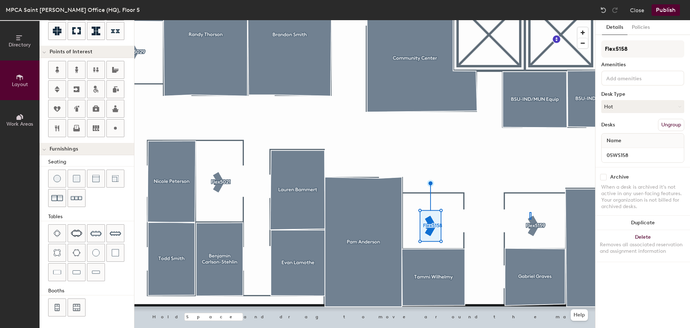
click at [530, 20] on div at bounding box center [364, 20] width 461 height 0
click at [453, 20] on div at bounding box center [364, 20] width 461 height 0
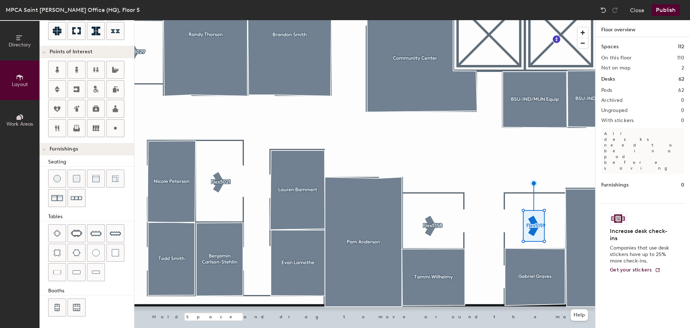
type input "20"
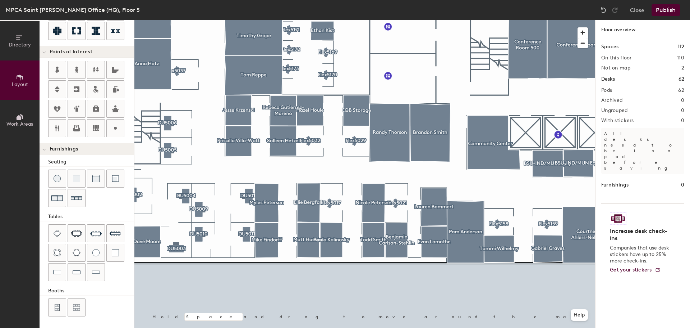
click at [484, 20] on div at bounding box center [364, 20] width 461 height 0
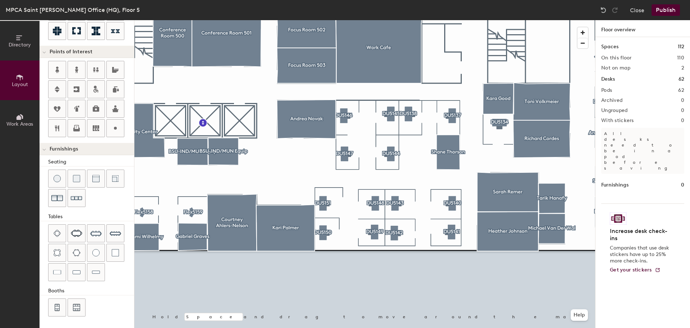
click at [565, 20] on div at bounding box center [364, 20] width 461 height 0
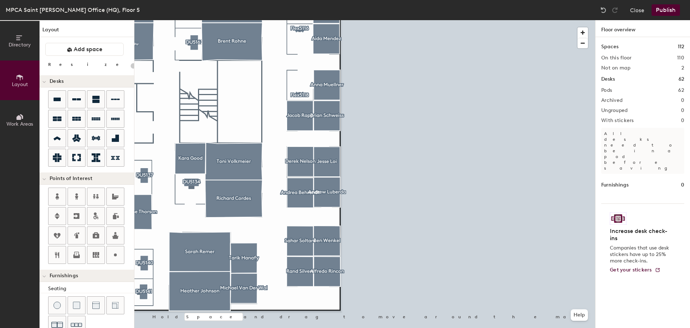
scroll to position [127, 0]
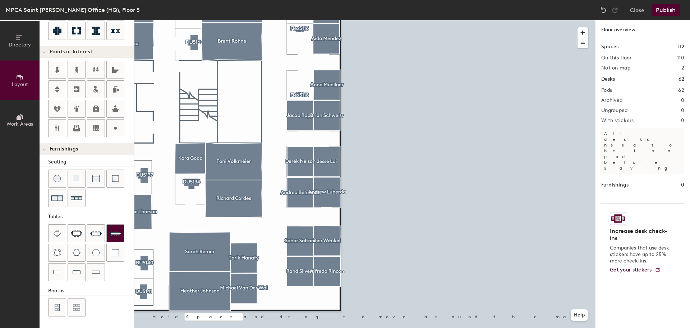
click at [363, 20] on div at bounding box center [364, 20] width 461 height 0
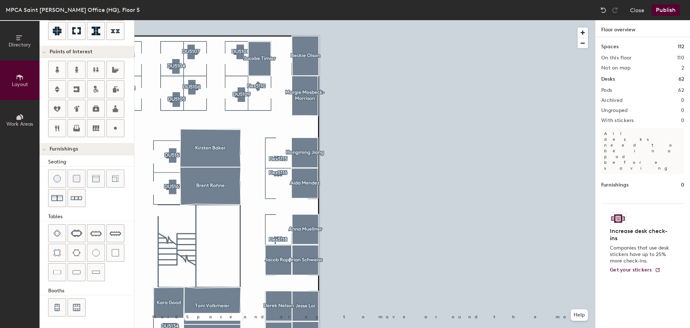
click at [275, 20] on div at bounding box center [364, 20] width 461 height 0
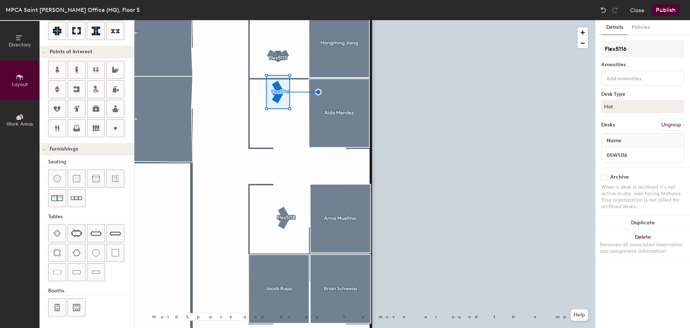
click at [233, 20] on div at bounding box center [364, 20] width 461 height 0
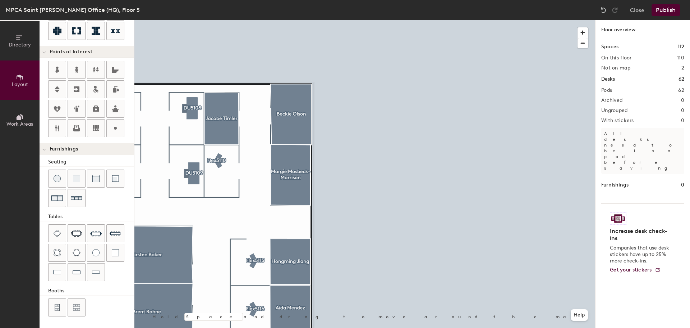
click at [217, 20] on div at bounding box center [364, 20] width 461 height 0
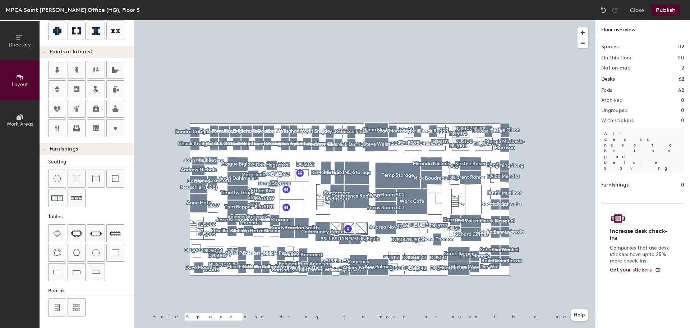
click at [669, 9] on button "Publish" at bounding box center [666, 10] width 28 height 12
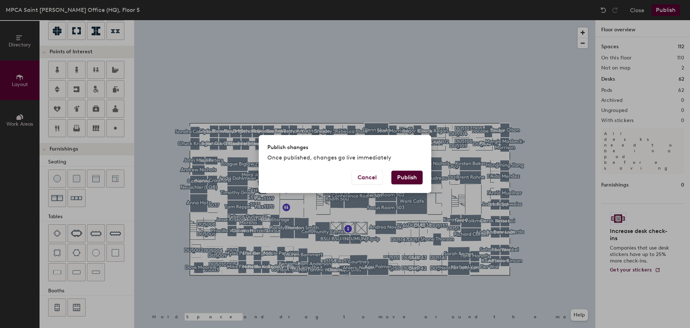
click at [399, 177] on button "Publish" at bounding box center [407, 177] width 31 height 14
type input "20"
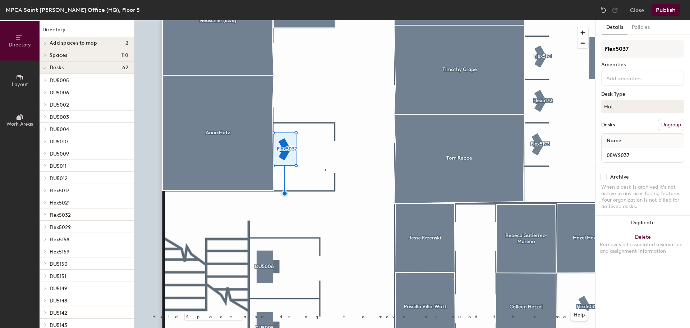
click at [325, 20] on div at bounding box center [364, 20] width 461 height 0
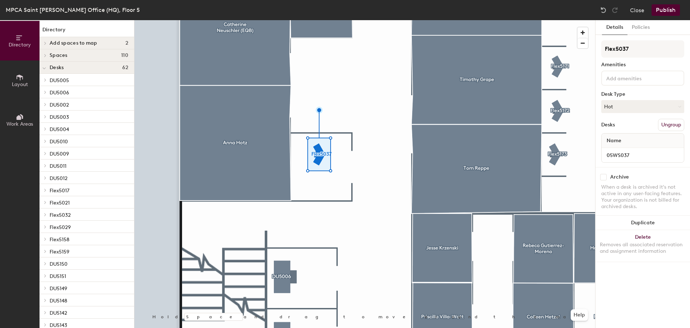
click at [364, 20] on div at bounding box center [364, 20] width 461 height 0
click at [377, 20] on div at bounding box center [364, 20] width 461 height 0
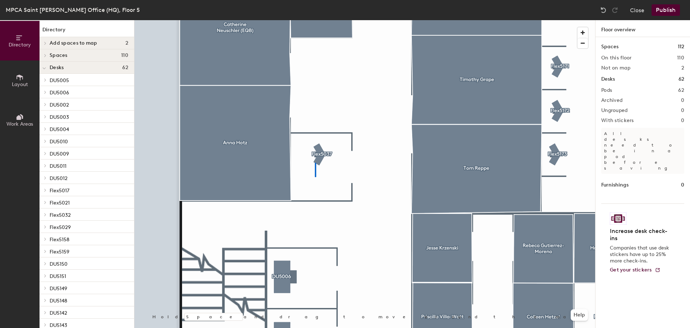
click at [315, 20] on div at bounding box center [364, 20] width 461 height 0
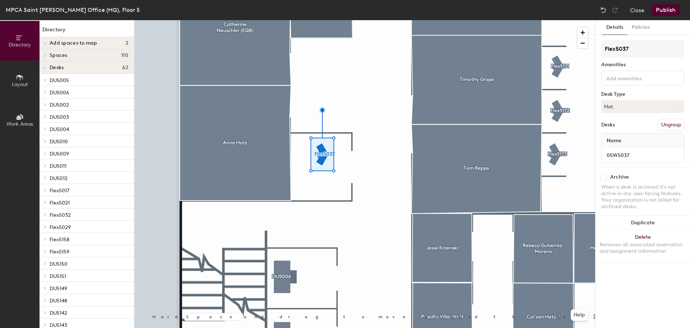
click at [365, 20] on div at bounding box center [364, 20] width 461 height 0
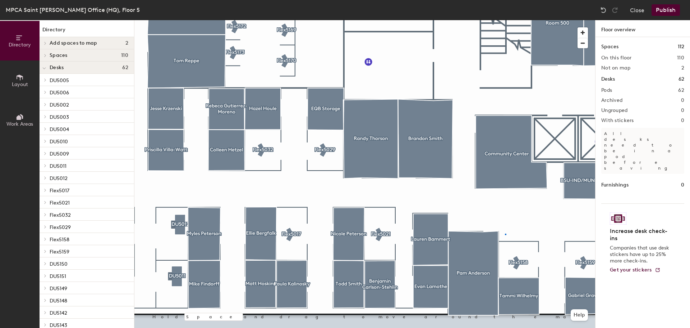
click at [505, 20] on div at bounding box center [364, 20] width 461 height 0
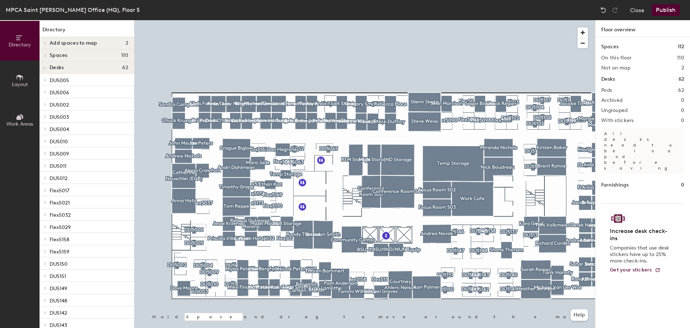
click at [669, 10] on button "Publish" at bounding box center [666, 10] width 28 height 12
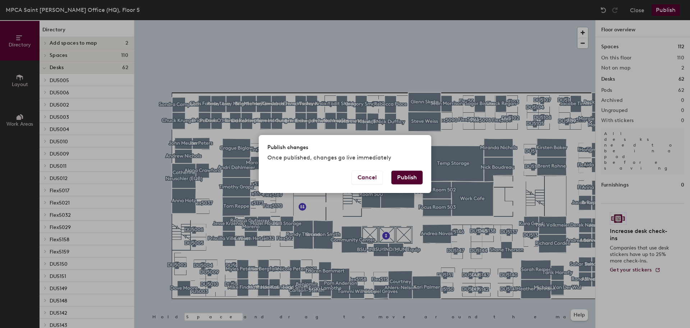
click at [396, 174] on button "Publish" at bounding box center [407, 177] width 31 height 14
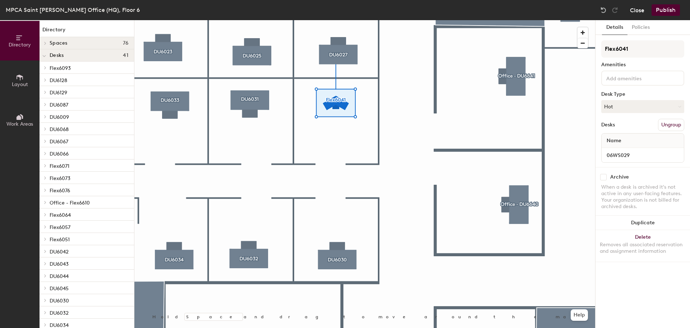
click at [635, 12] on button "Close" at bounding box center [637, 10] width 14 height 12
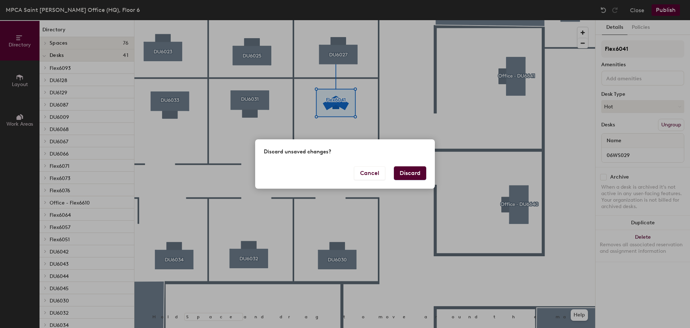
click at [410, 176] on button "Discard" at bounding box center [410, 173] width 32 height 14
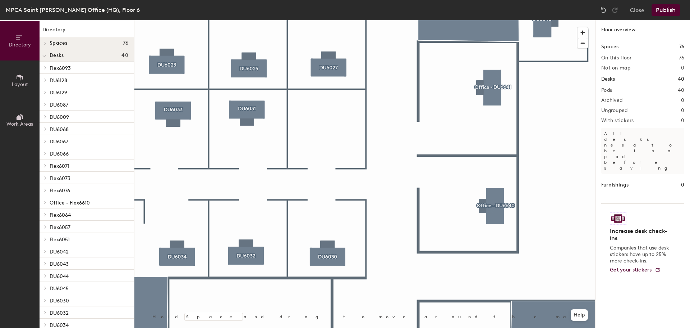
click at [20, 76] on icon at bounding box center [20, 77] width 6 height 6
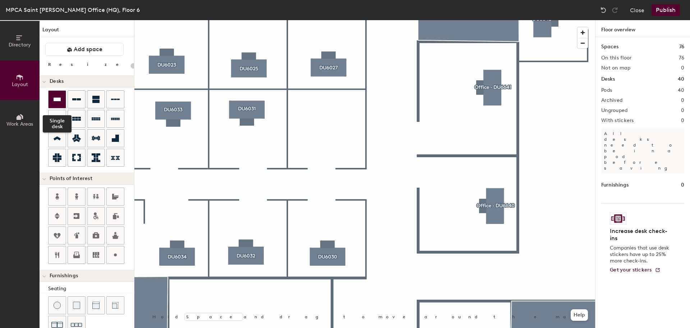
click at [60, 96] on icon at bounding box center [57, 99] width 9 height 9
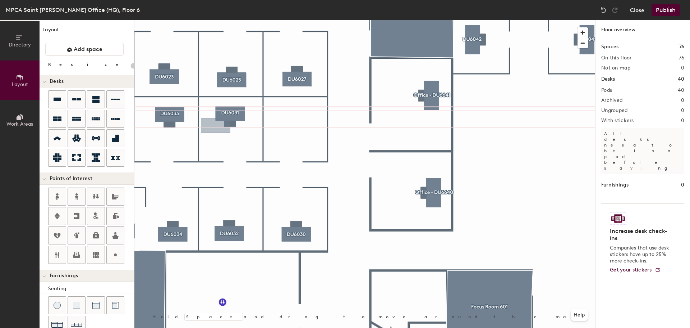
click at [639, 9] on button "Close" at bounding box center [637, 10] width 14 height 12
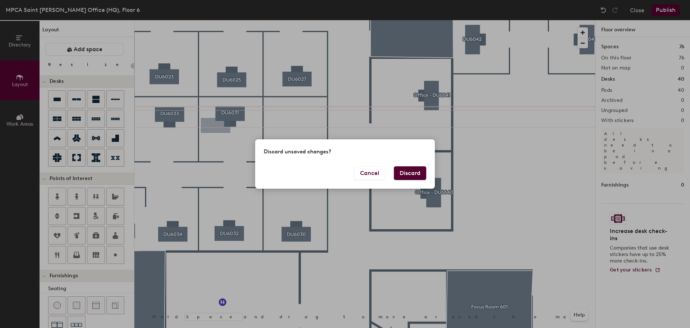
click at [411, 172] on button "Discard" at bounding box center [410, 173] width 32 height 14
type input "20"
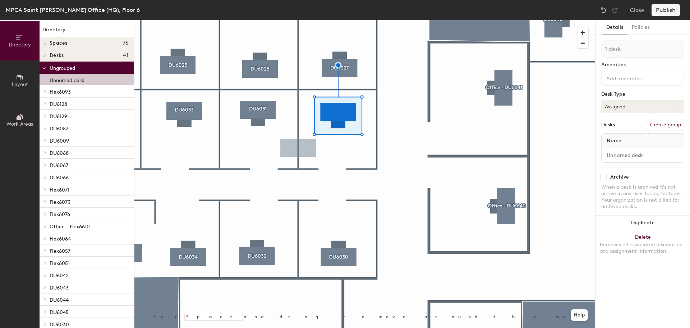
click at [668, 109] on button "Assigned" at bounding box center [643, 106] width 83 height 13
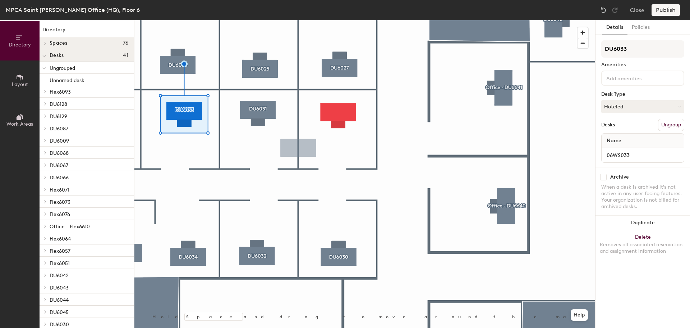
click at [325, 20] on div at bounding box center [364, 20] width 461 height 0
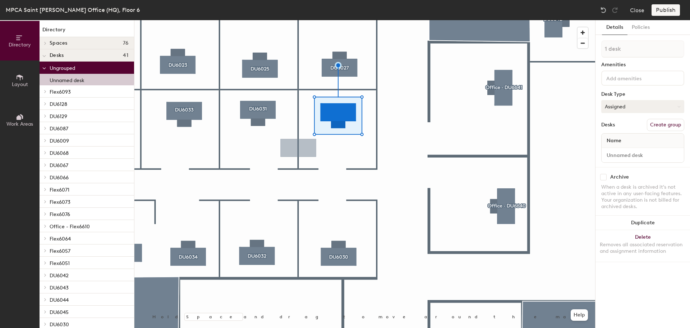
click at [622, 104] on button "Assigned" at bounding box center [643, 106] width 83 height 13
click at [616, 152] on div "Hoteled" at bounding box center [638, 150] width 72 height 11
click at [623, 155] on input at bounding box center [642, 155] width 79 height 10
type input "D6029"
click at [665, 124] on button "Create group" at bounding box center [665, 125] width 37 height 12
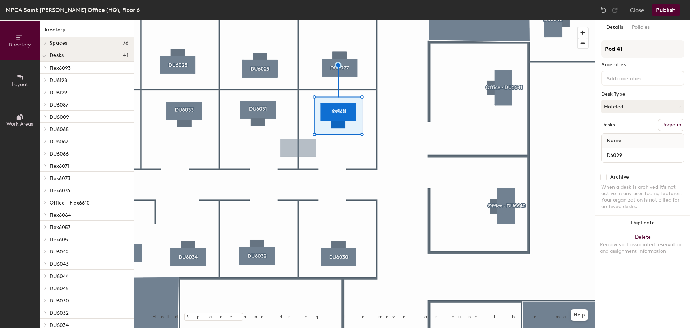
click at [585, 49] on div "Directory Layout Work Areas Directory Spaces 76 [PERSON_NAME] [PERSON_NAME] [PE…" at bounding box center [345, 173] width 690 height 307
type input "DU6029"
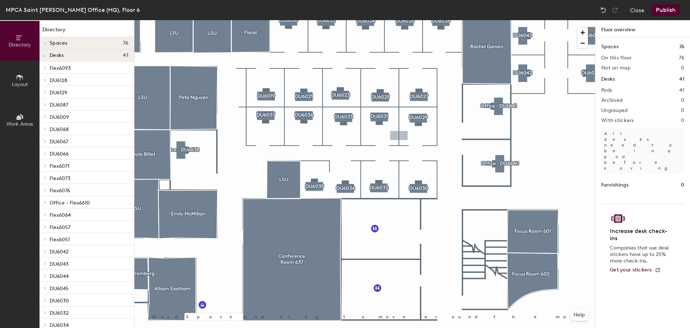
click at [665, 9] on button "Publish" at bounding box center [666, 10] width 28 height 12
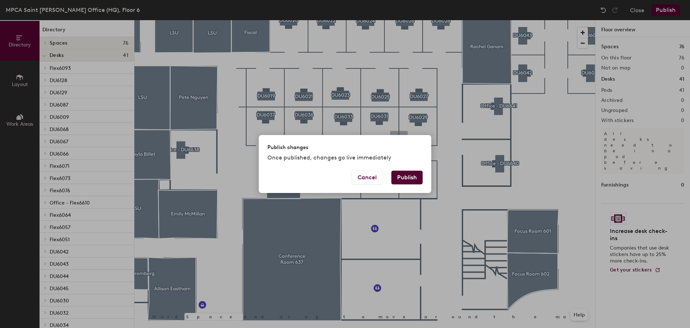
click at [414, 177] on button "Publish" at bounding box center [407, 177] width 31 height 14
